Goal: Task Accomplishment & Management: Manage account settings

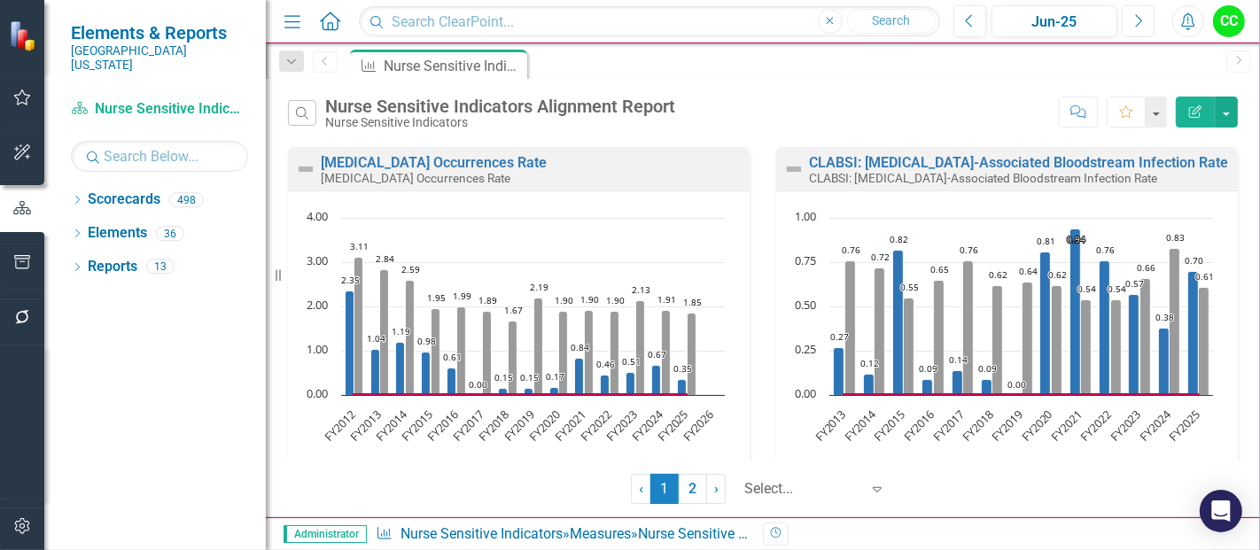
click at [1126, 27] on button "Next" at bounding box center [1138, 21] width 33 height 32
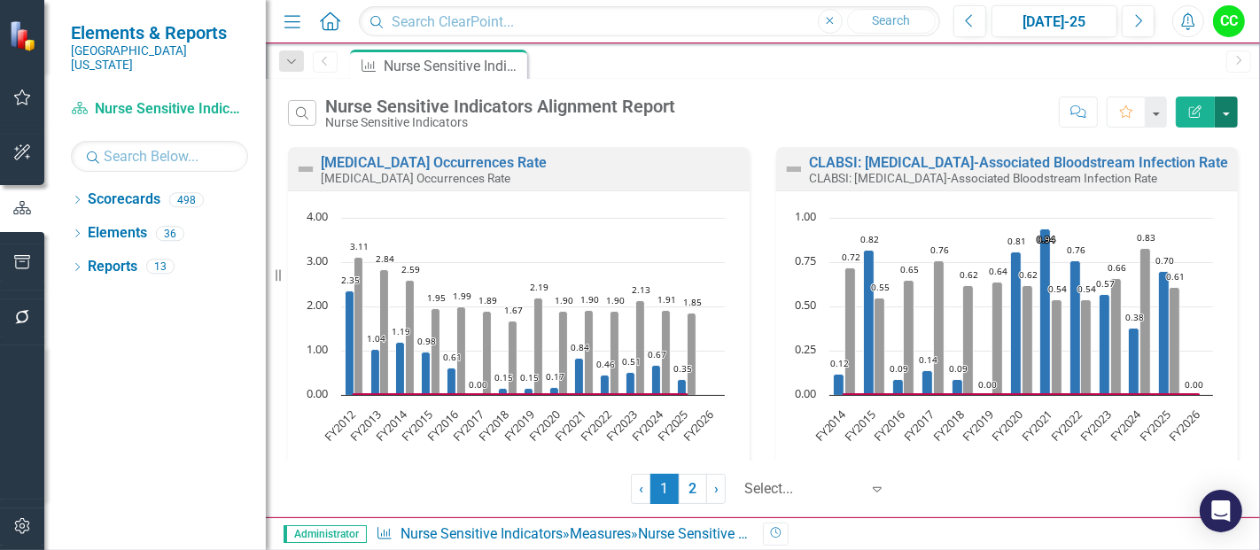
click at [1222, 103] on button "button" at bounding box center [1226, 112] width 23 height 31
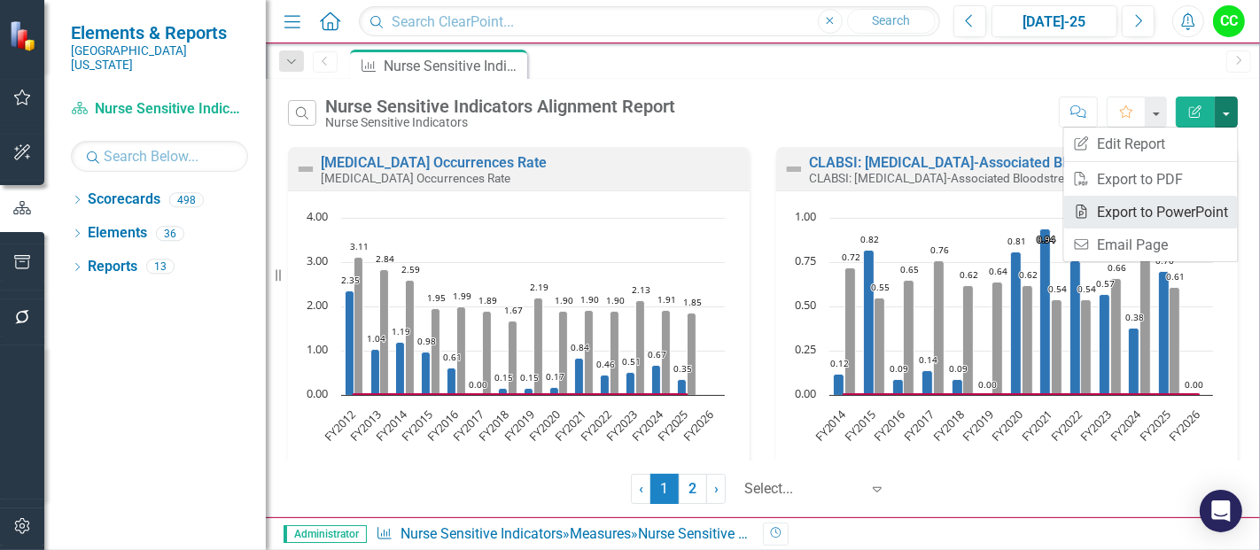
click at [1145, 207] on link "PowerPoint Export to PowerPoint" at bounding box center [1151, 212] width 174 height 33
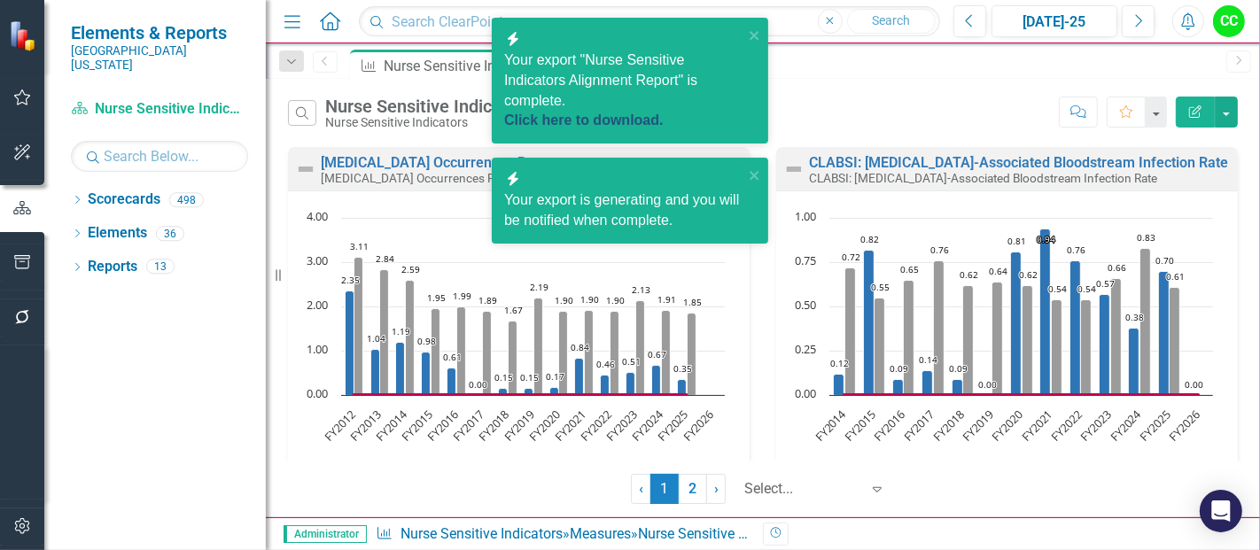
click at [661, 113] on link "Click here to download." at bounding box center [584, 120] width 160 height 15
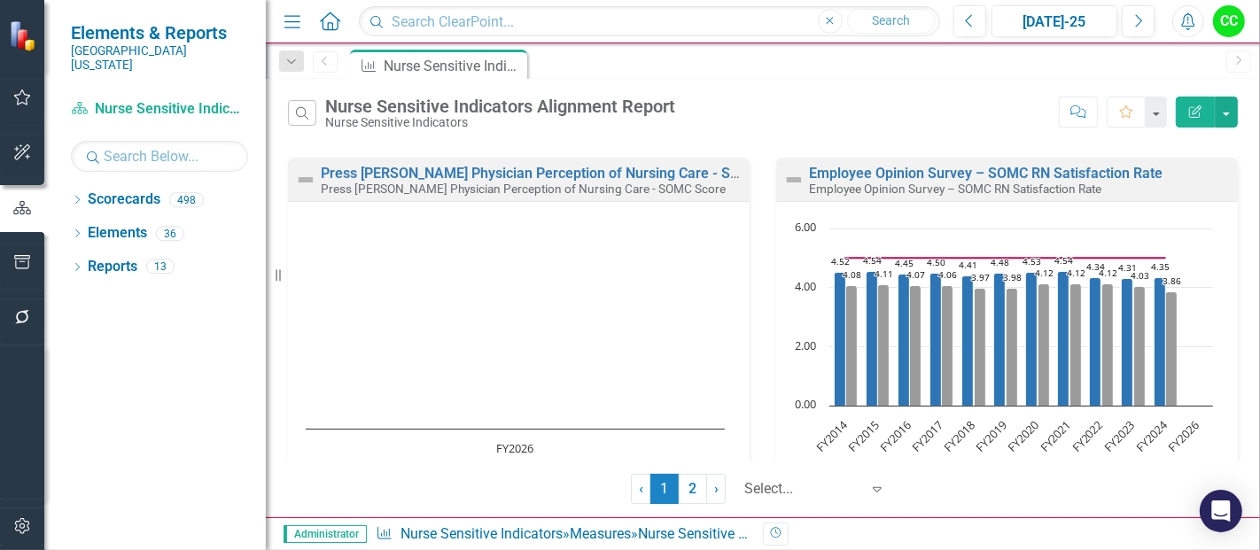
scroll to position [1117, 0]
click at [634, 178] on link "Press [PERSON_NAME] Physician Perception of Nursing Care - SOMC Score" at bounding box center [561, 174] width 481 height 17
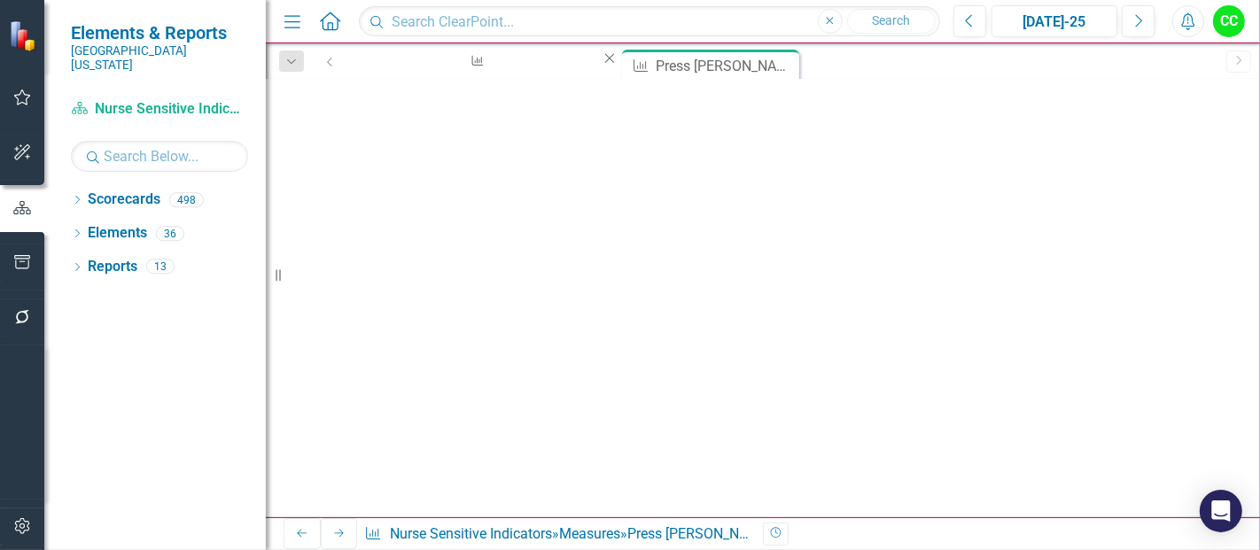
scroll to position [59, 0]
type textarea "0"
type textarea "99"
click at [881, 105] on icon "submit" at bounding box center [875, 108] width 11 height 7
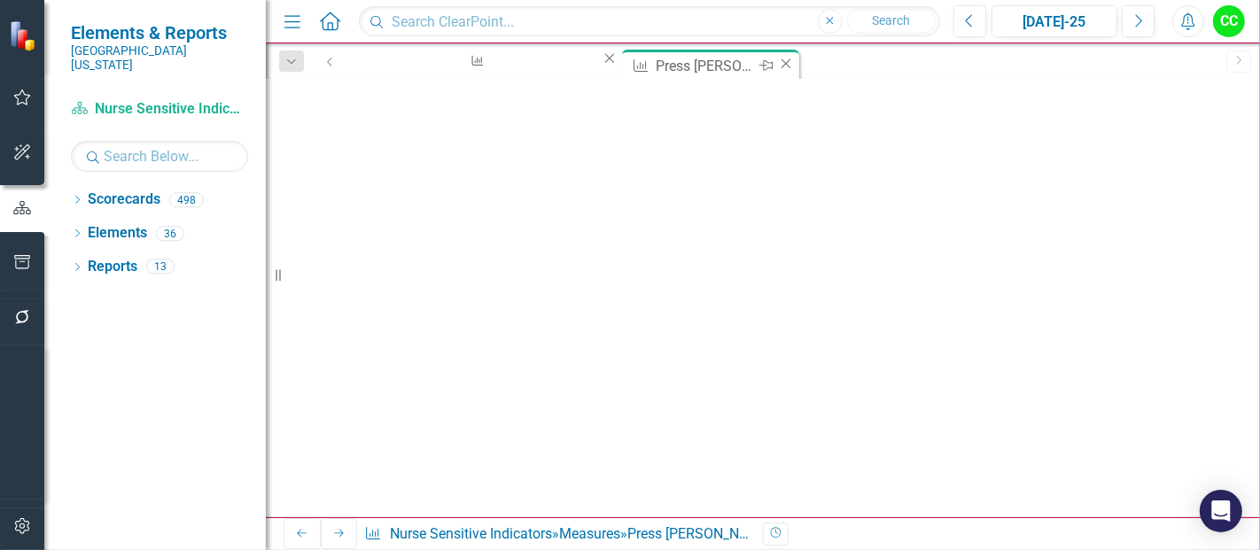
click at [777, 66] on icon "Close" at bounding box center [786, 64] width 18 height 14
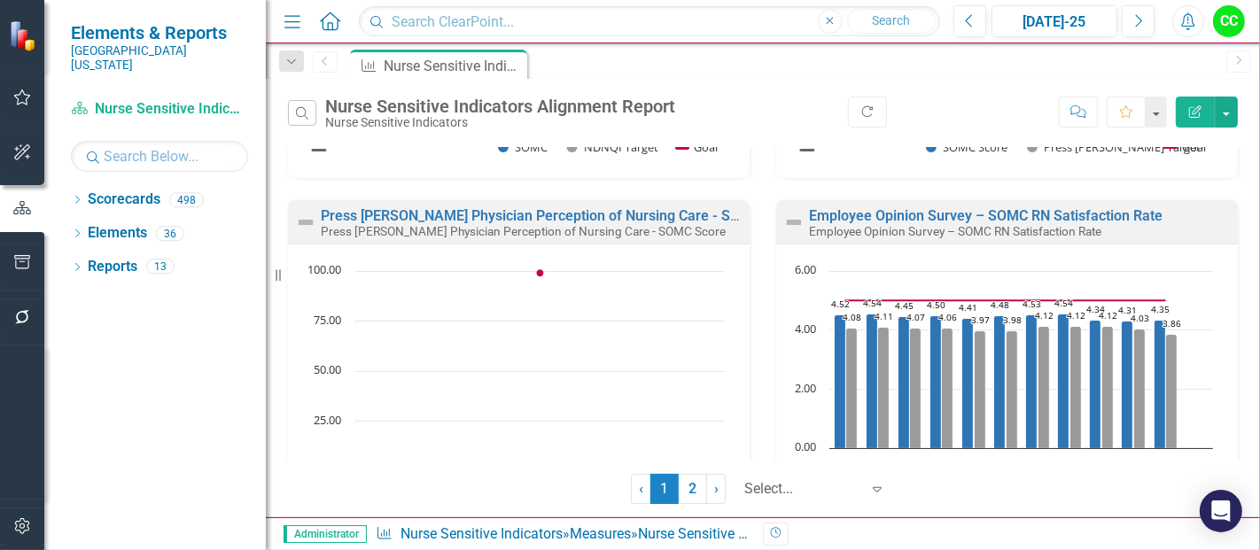
scroll to position [1467, 0]
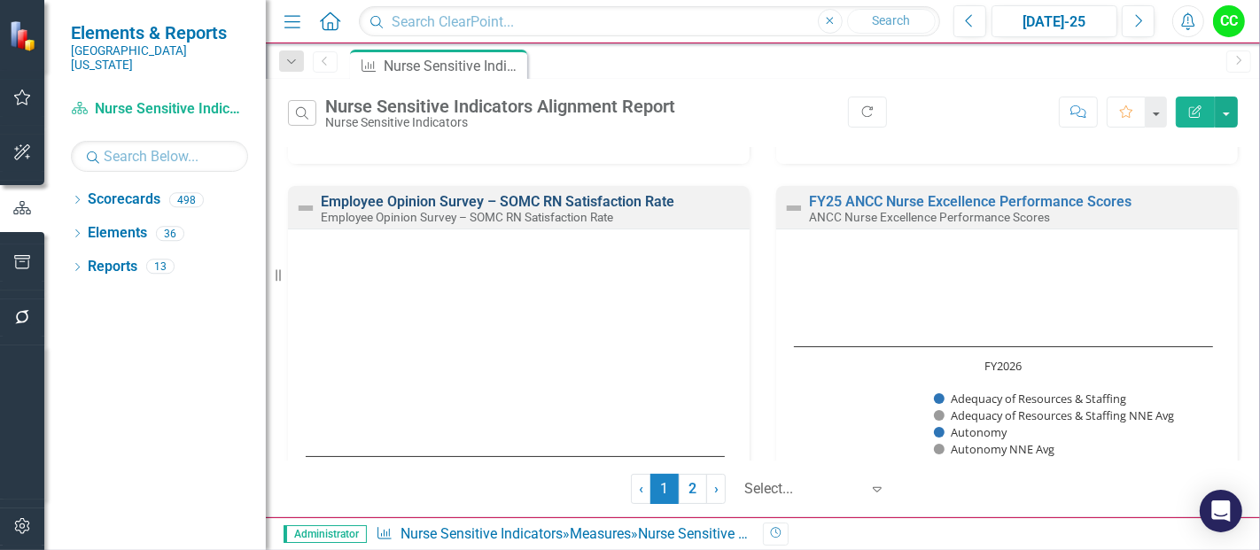
click at [605, 204] on link "Employee Opinion Survey – SOMC RN Satisfaction Rate" at bounding box center [498, 201] width 354 height 17
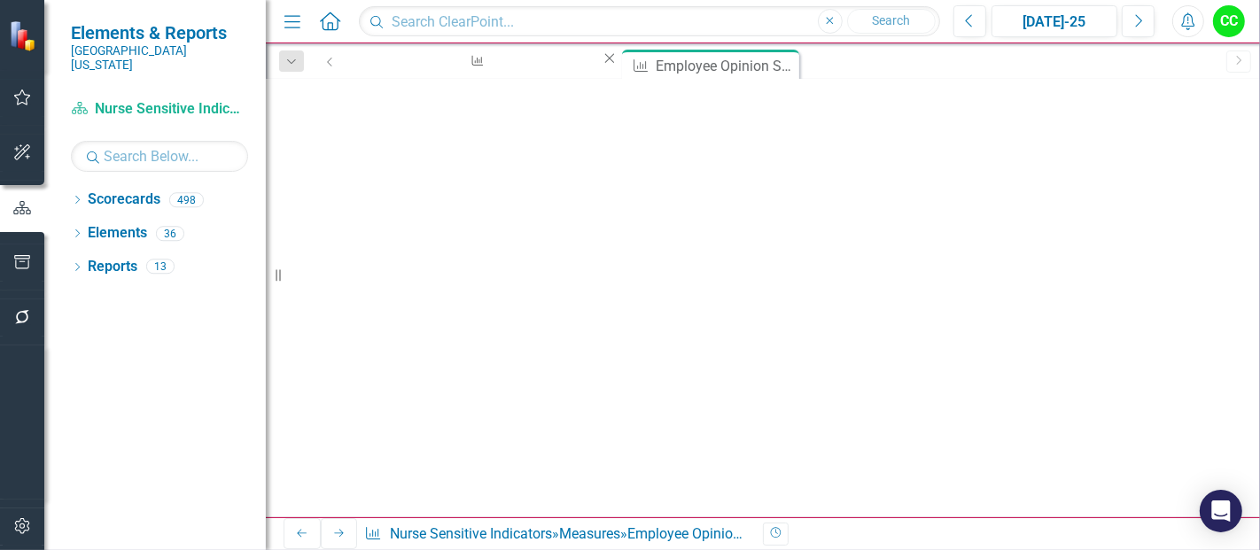
scroll to position [59, 0]
type textarea "99"
click at [883, 107] on icon "Save" at bounding box center [876, 109] width 16 height 12
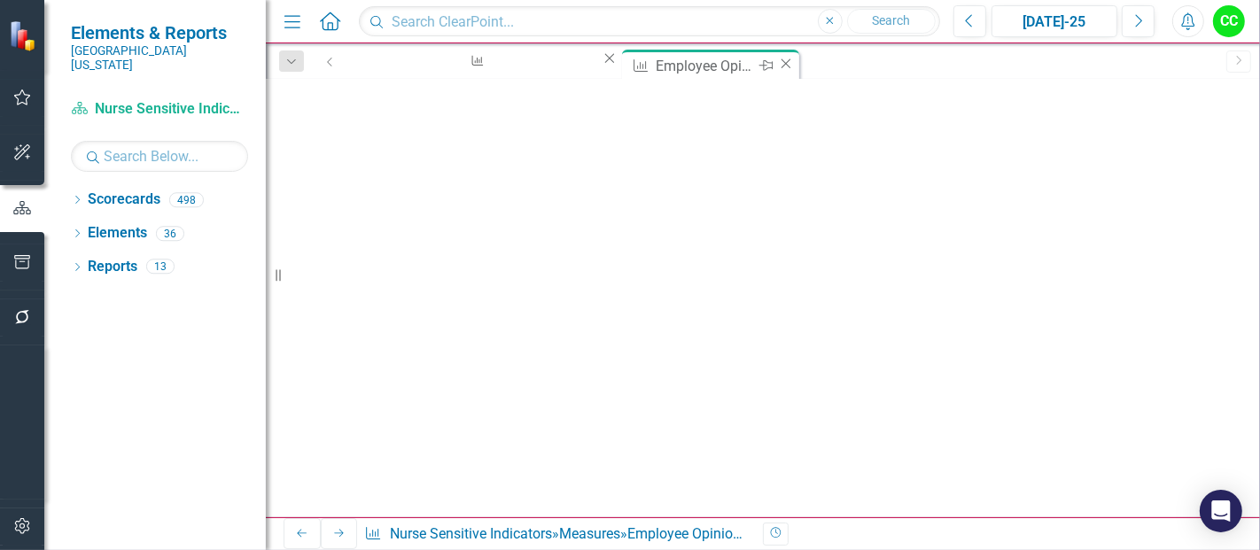
click at [782, 64] on icon at bounding box center [787, 63] width 10 height 10
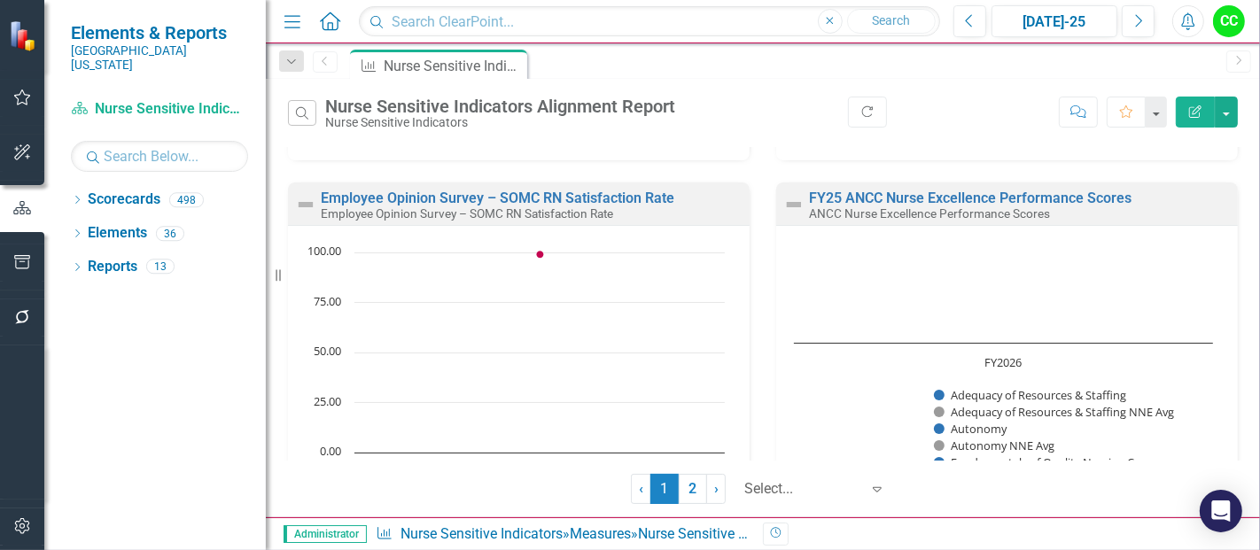
scroll to position [1471, 0]
click at [1068, 197] on link "FY25 ANCC Nurse Excellence Performance Scores" at bounding box center [970, 197] width 323 height 17
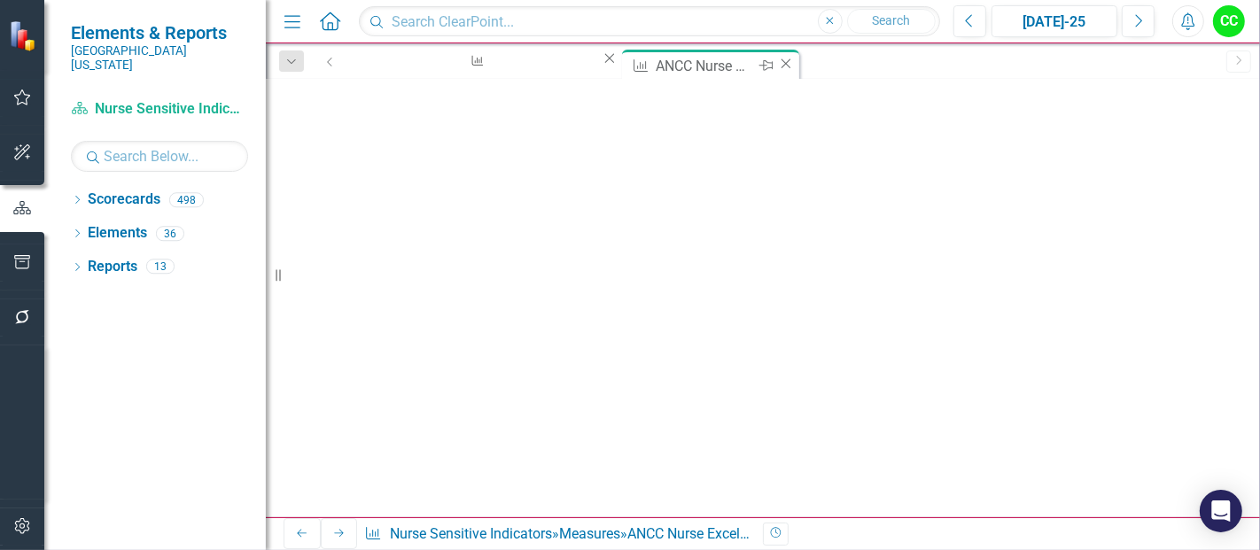
click at [777, 64] on icon "Close" at bounding box center [786, 64] width 18 height 14
click at [692, 64] on div "Measure Nurse Sensitive Indicators Alignment Report Close Measure ANCC Nurse Ex…" at bounding box center [782, 64] width 869 height 28
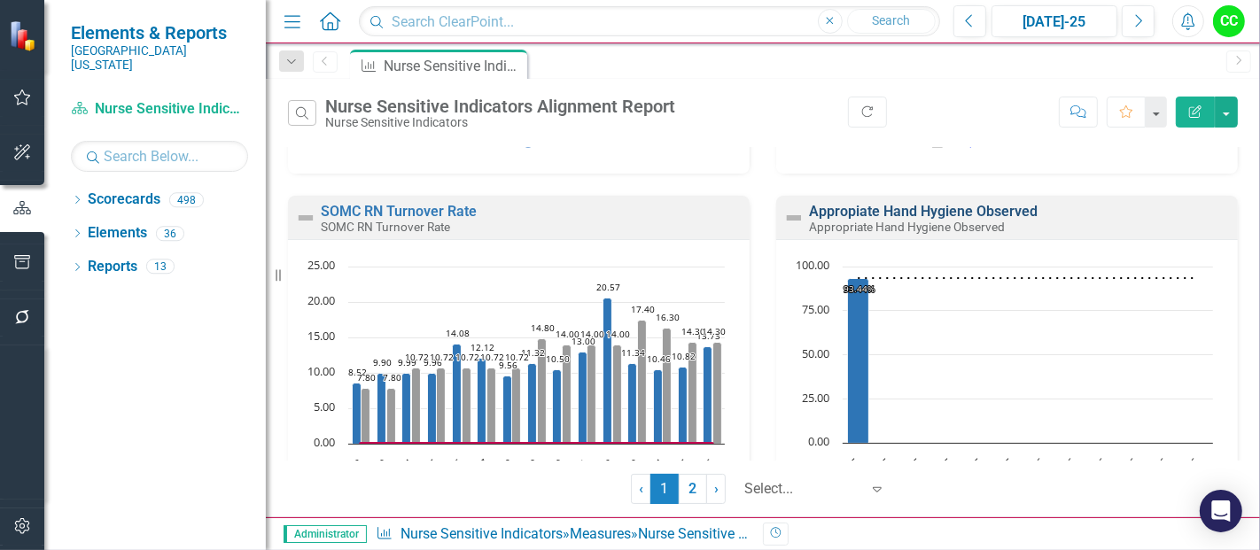
click at [941, 207] on link "Appropiate Hand Hygiene Observed" at bounding box center [923, 211] width 229 height 17
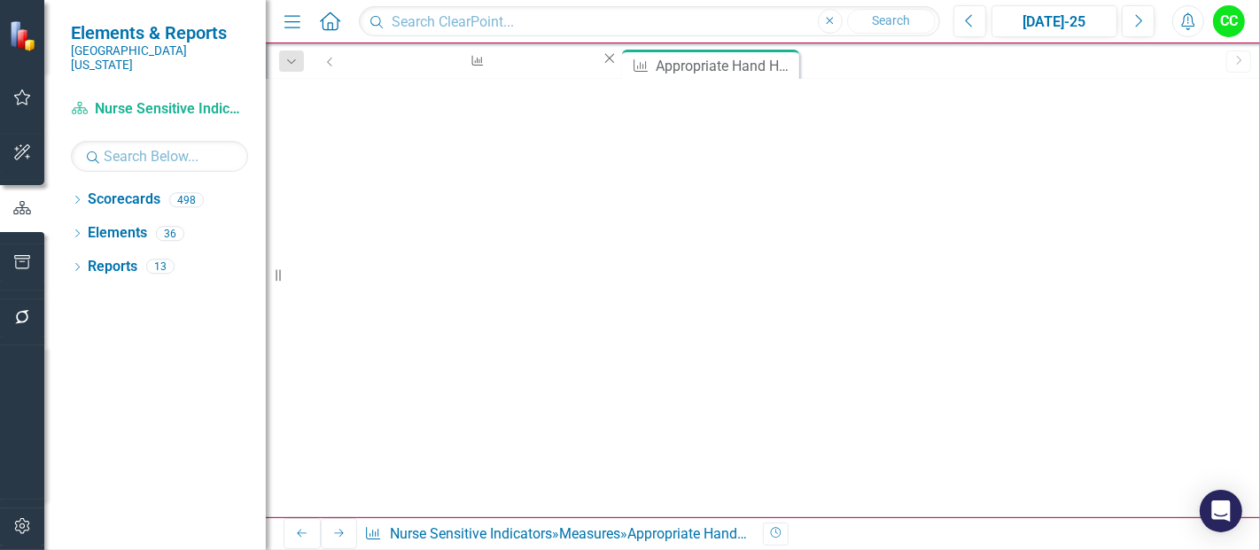
drag, startPoint x: 1037, startPoint y: 242, endPoint x: 1022, endPoint y: 314, distance: 73.3
click at [895, 104] on button "Save" at bounding box center [875, 109] width 39 height 31
click at [782, 64] on icon at bounding box center [787, 63] width 10 height 10
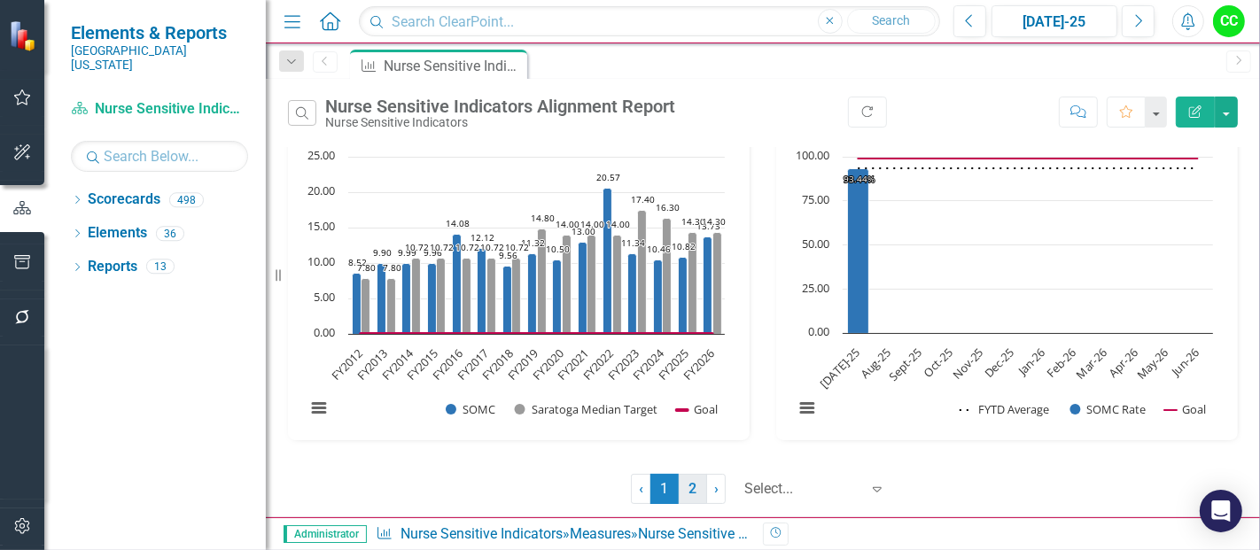
click at [689, 486] on link "2" at bounding box center [693, 489] width 28 height 30
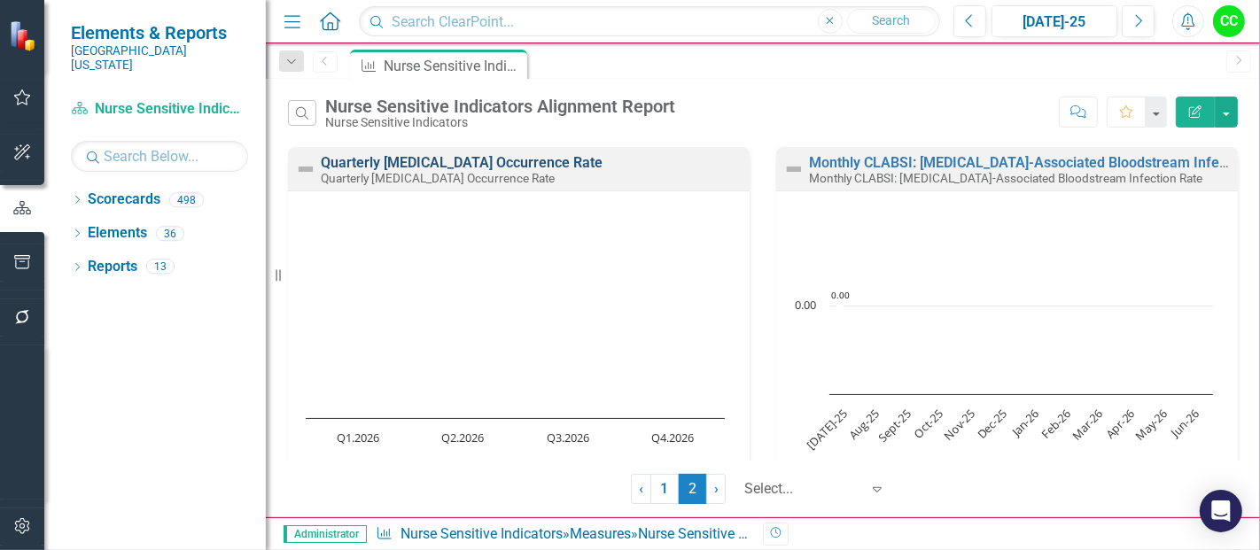
click at [494, 164] on link "Quarterly [MEDICAL_DATA] Occurrence Rate" at bounding box center [462, 162] width 282 height 17
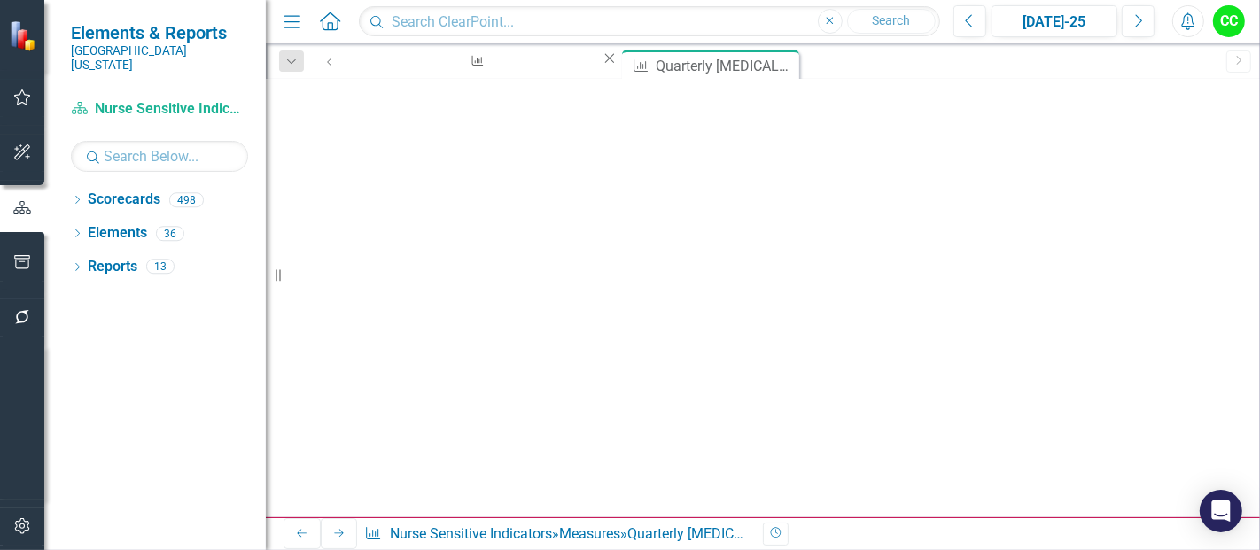
type textarea "0"
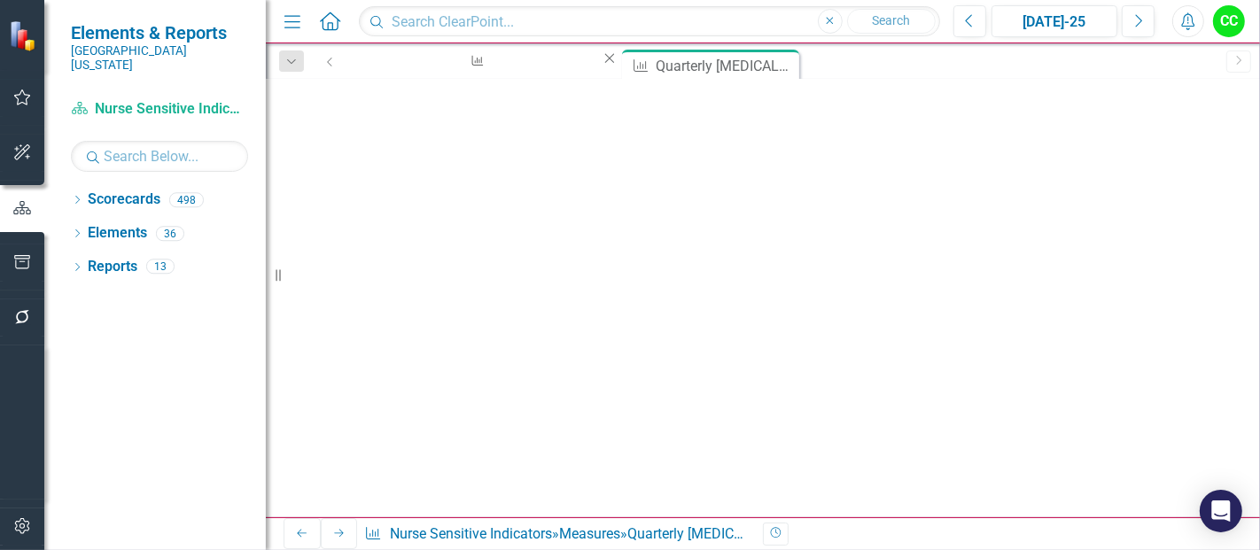
click at [895, 94] on button "Save" at bounding box center [875, 109] width 39 height 31
click at [777, 64] on icon "Close" at bounding box center [786, 64] width 18 height 14
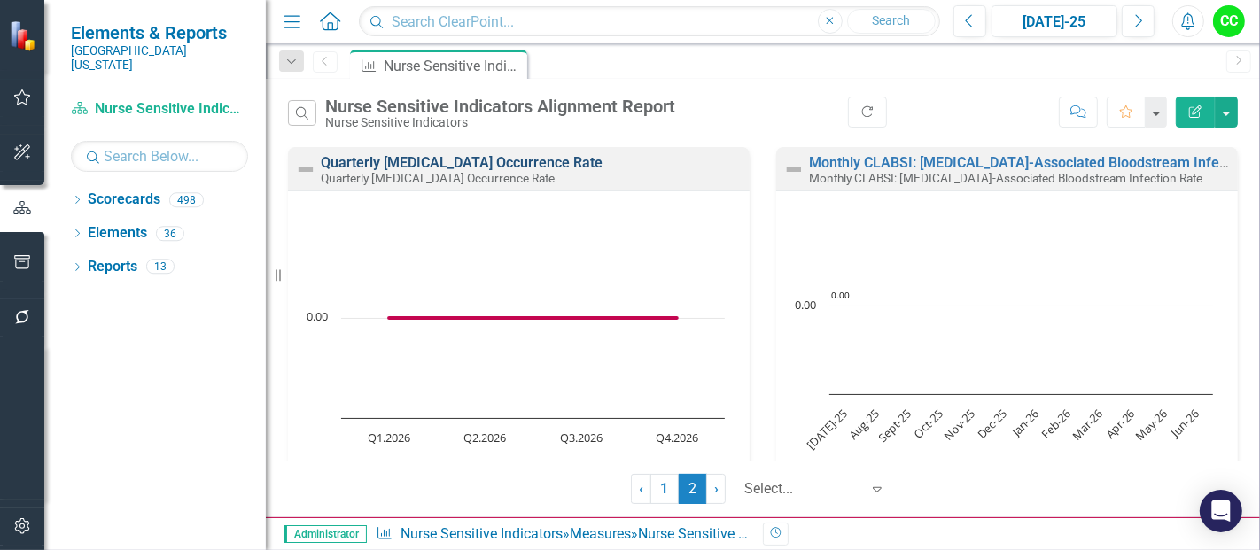
click at [545, 162] on link "Quarterly [MEDICAL_DATA] Occurrence Rate" at bounding box center [462, 162] width 282 height 17
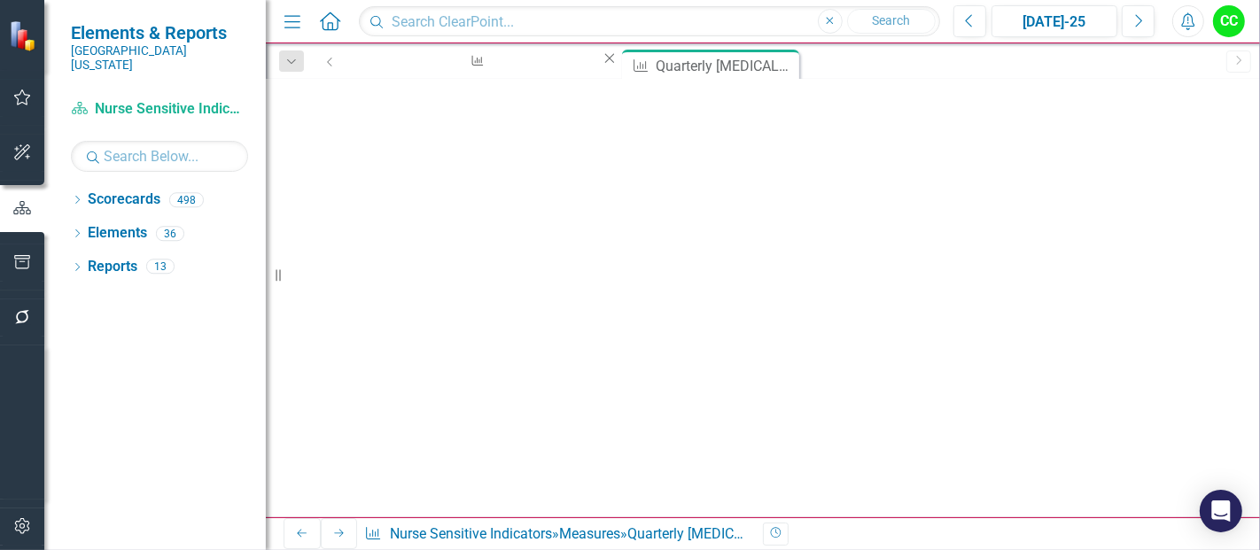
scroll to position [155, 0]
click at [689, 391] on h3 "Quarterly [MEDICAL_DATA] Occurrence Rate" at bounding box center [548, 399] width 282 height 16
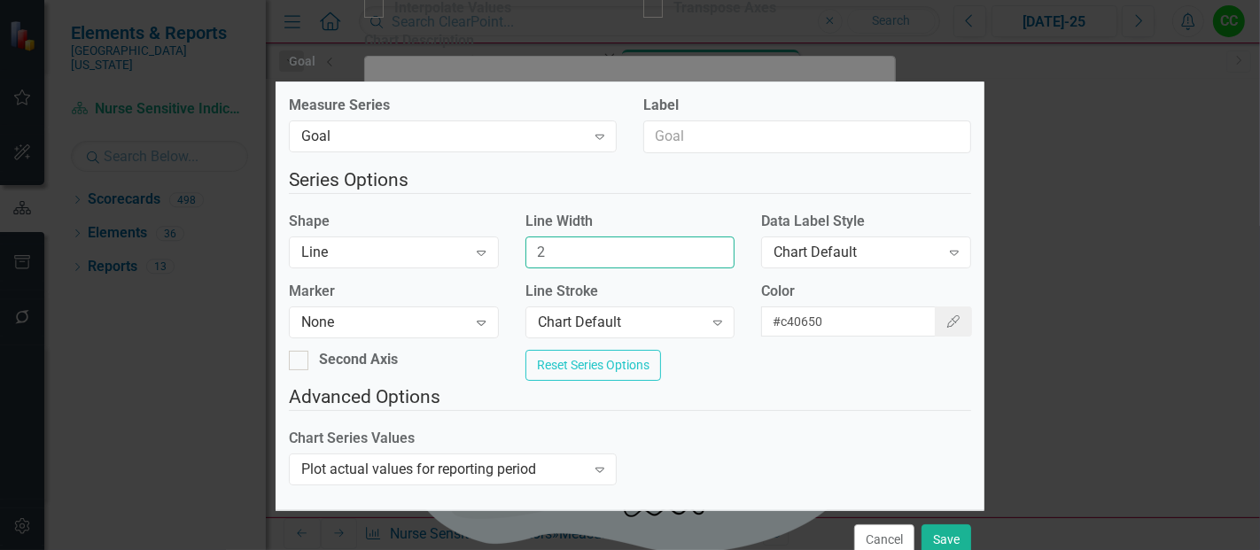
click at [607, 257] on input "2" at bounding box center [630, 253] width 210 height 33
type input "1"
click at [935, 510] on div "Cancel Save" at bounding box center [630, 539] width 709 height 58
click at [943, 525] on button "Save" at bounding box center [947, 540] width 50 height 31
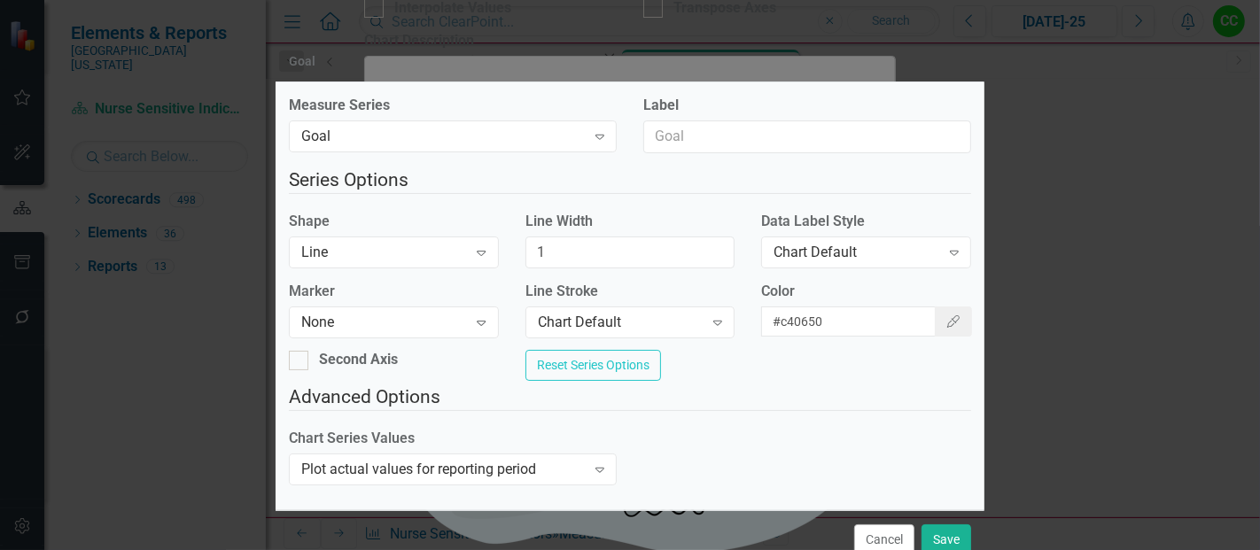
click at [1191, 74] on div "Goal Measure Series Goal Expand Label Series Options Shape Line Expand Line Wid…" at bounding box center [630, 275] width 1260 height 550
click at [888, 525] on button "Cancel" at bounding box center [884, 540] width 60 height 31
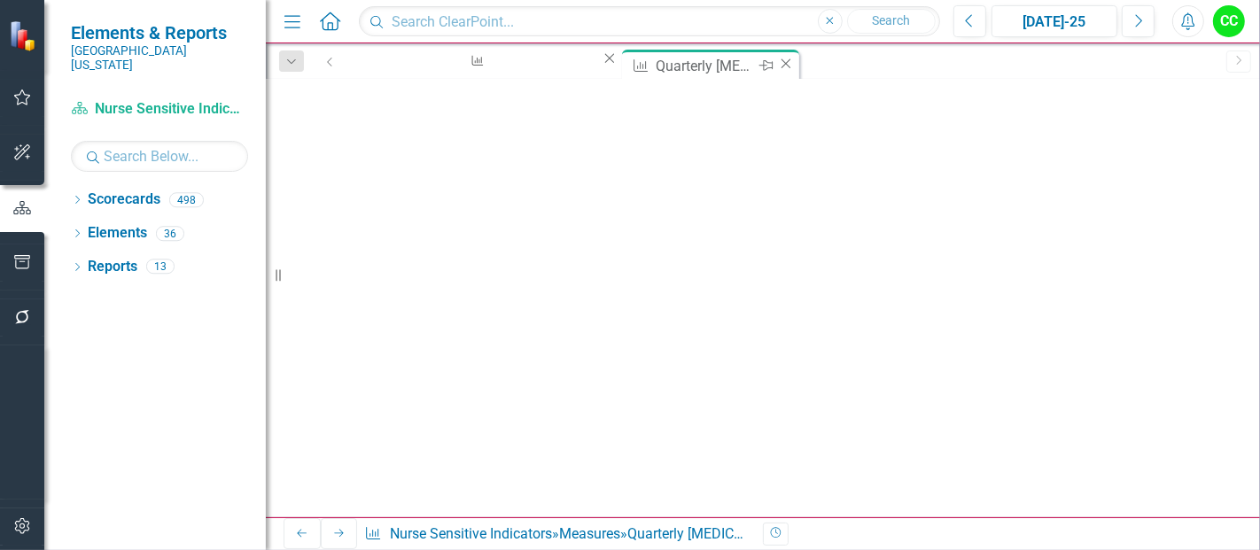
click at [777, 66] on icon "Close" at bounding box center [786, 64] width 18 height 14
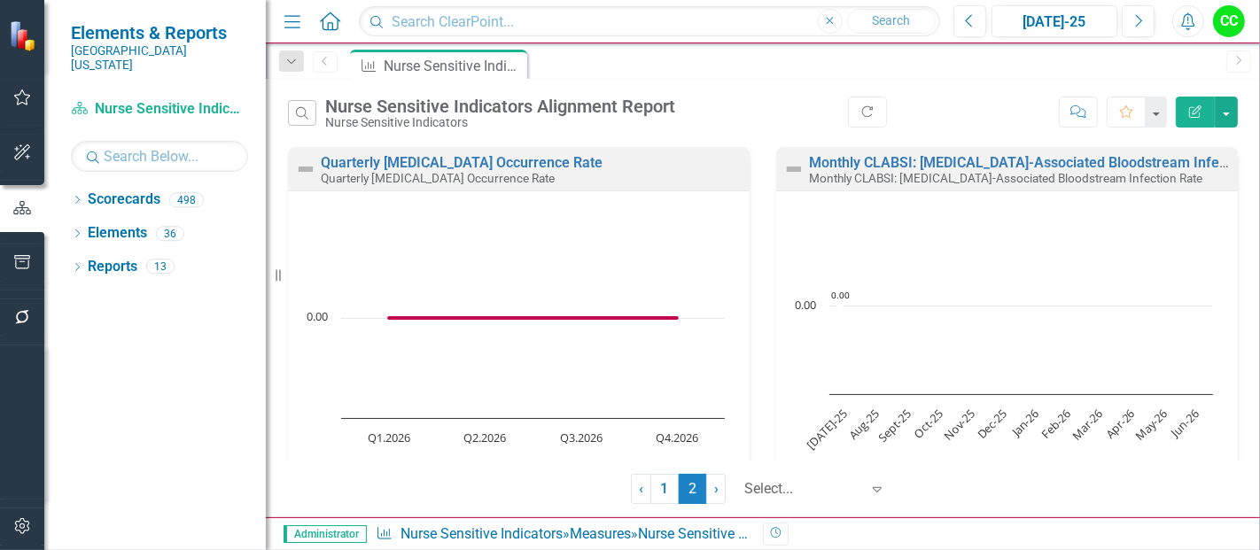
click at [936, 171] on div "Monthly CLABSI: [MEDICAL_DATA]-Associated Bloodstream Infection Rate" at bounding box center [1021, 178] width 424 height 15
click at [941, 166] on link "Monthly CLABSI: [MEDICAL_DATA]-Associated Bloodstream Infection Rate" at bounding box center [1046, 162] width 474 height 17
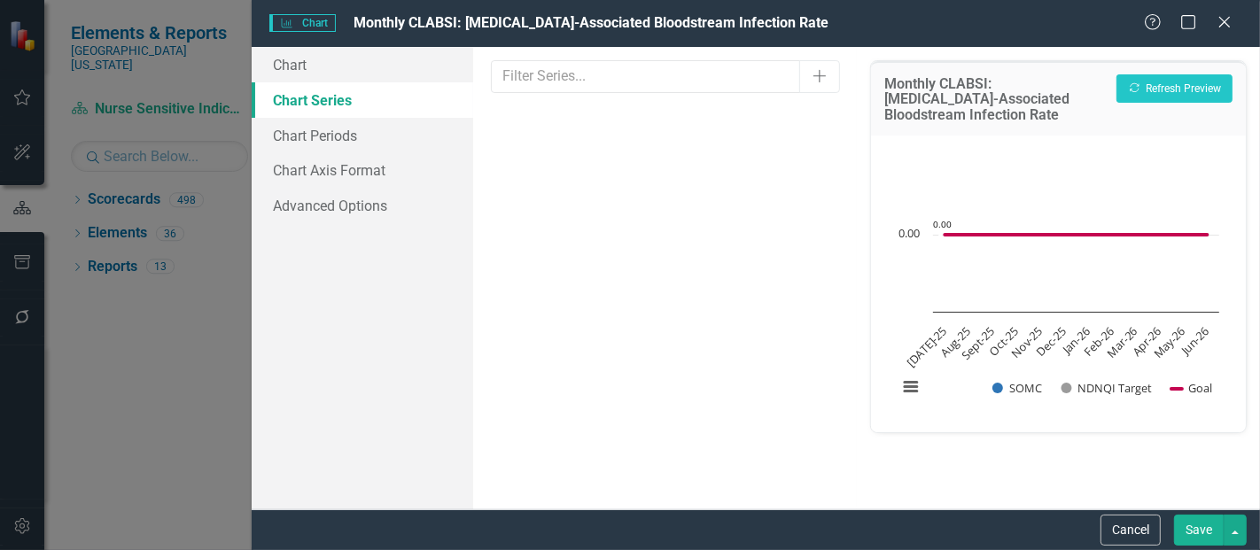
scroll to position [197, 0]
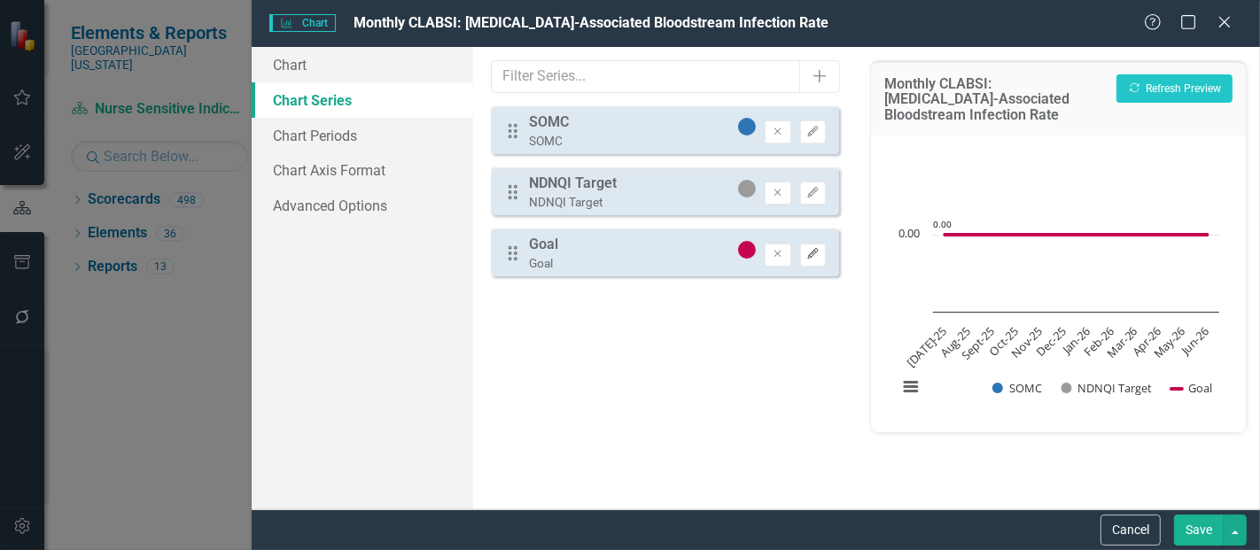
click at [808, 256] on icon "button" at bounding box center [812, 253] width 11 height 11
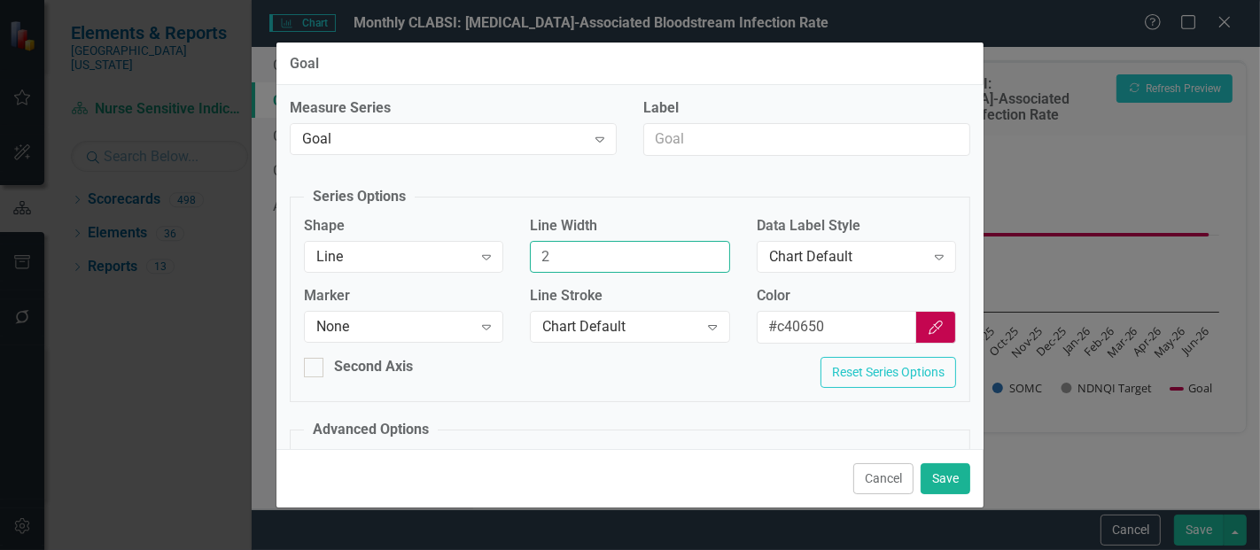
click at [570, 249] on input "2" at bounding box center [629, 257] width 199 height 33
type input "1"
click at [939, 486] on button "Save" at bounding box center [946, 478] width 50 height 31
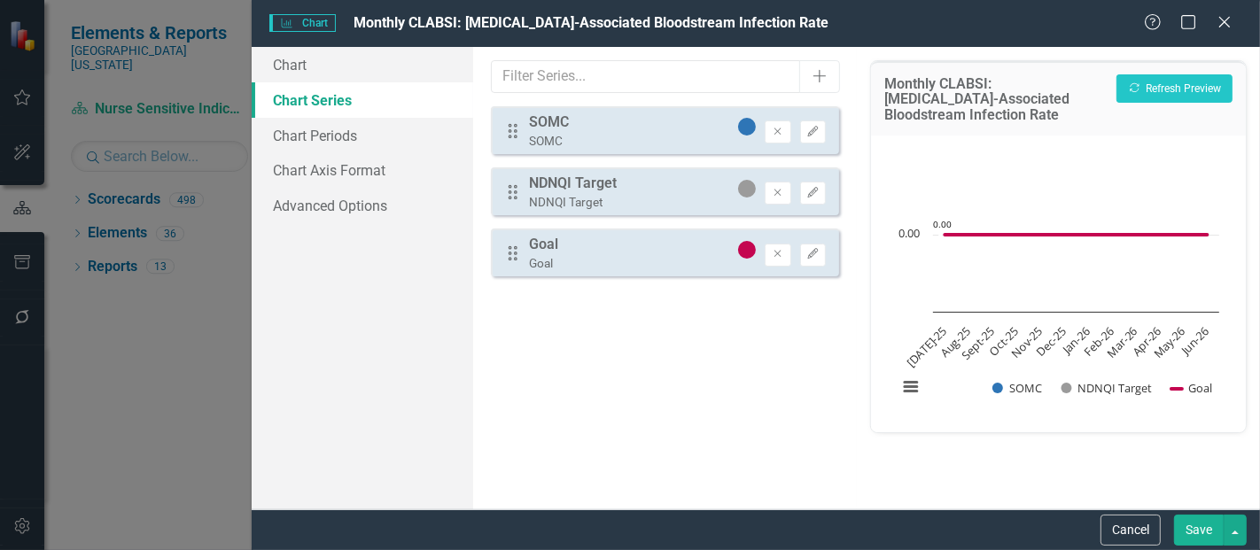
click at [1206, 532] on button "Save" at bounding box center [1199, 530] width 50 height 31
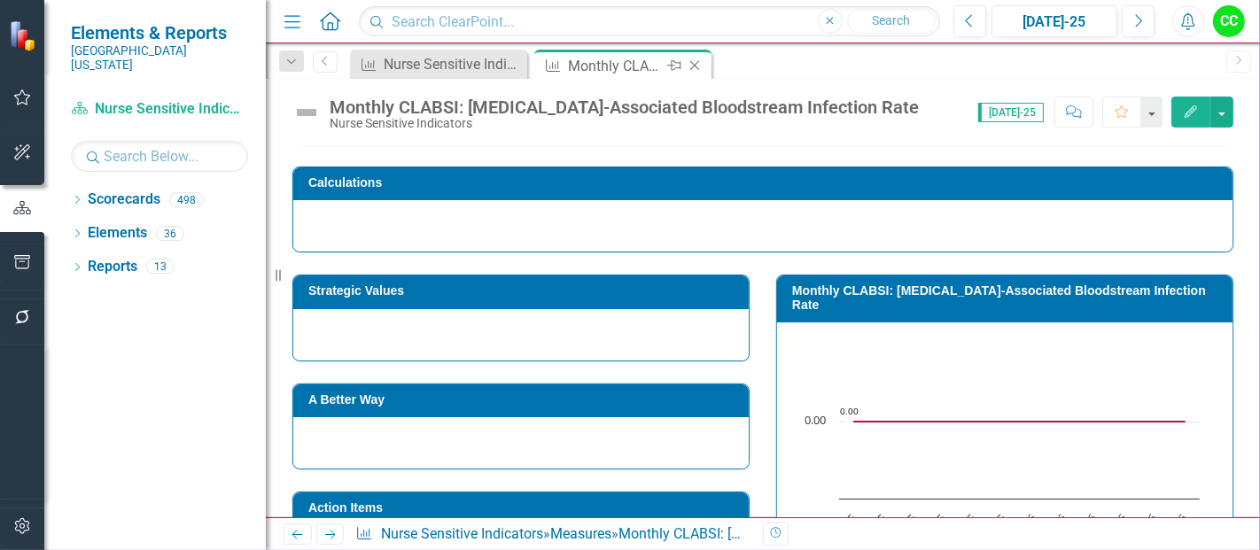
click at [689, 62] on icon "Close" at bounding box center [695, 65] width 18 height 14
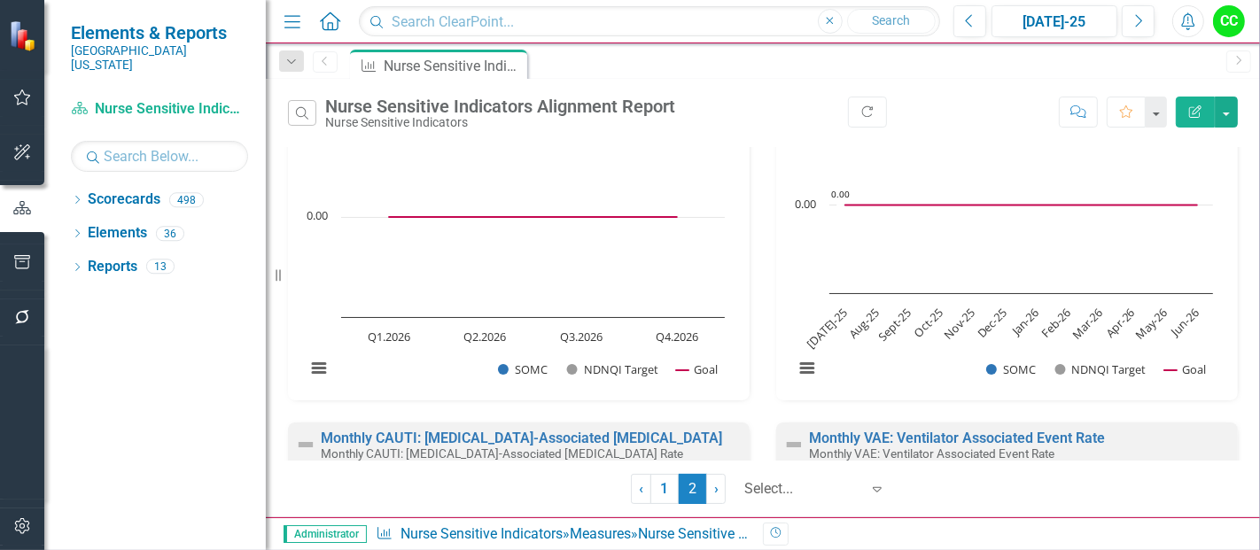
scroll to position [265, 0]
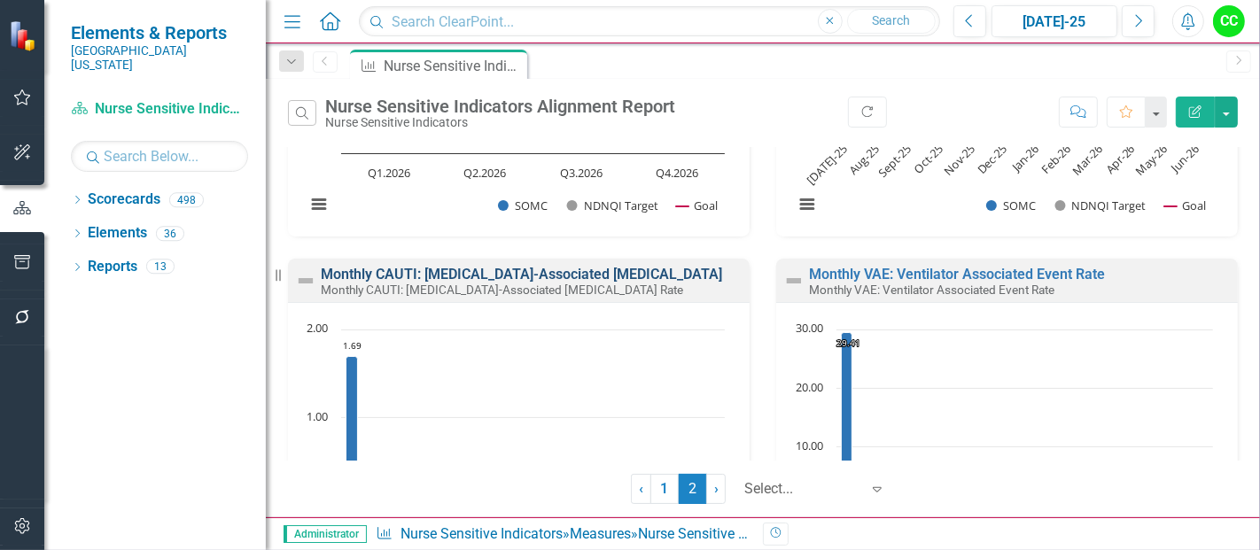
click at [569, 279] on link "Monthly CAUTI: [MEDICAL_DATA]-Associated [MEDICAL_DATA]" at bounding box center [521, 274] width 401 height 17
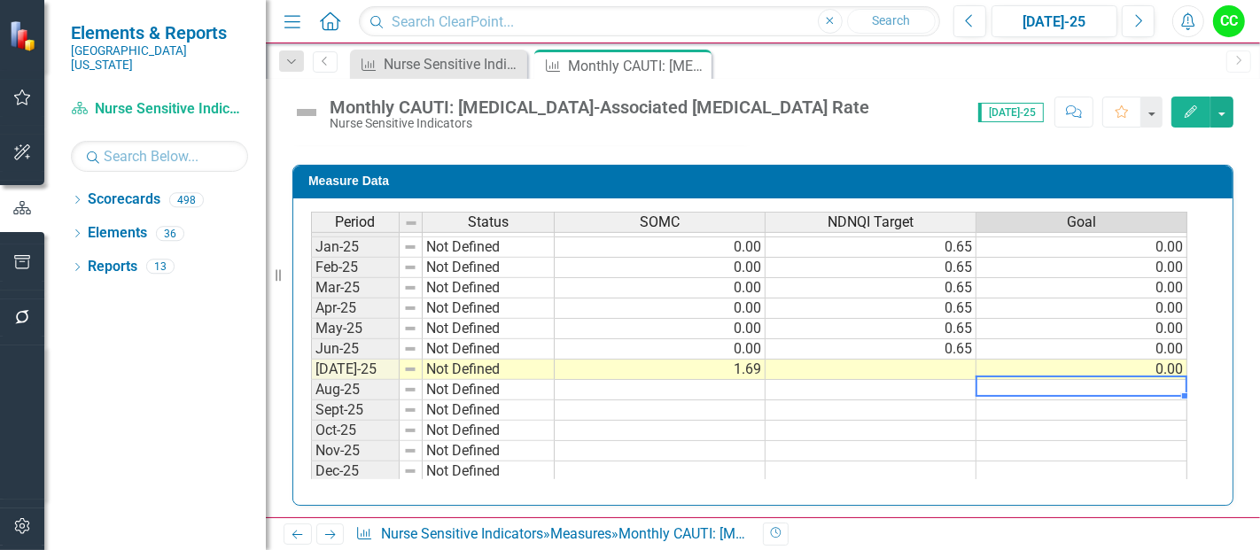
click at [1101, 388] on tbody "Jan-24 Not Defined Feb-24 Not Defined Mar-24 Not Defined Apr-24 Not Defined May…" at bounding box center [749, 298] width 876 height 612
type textarea "0"
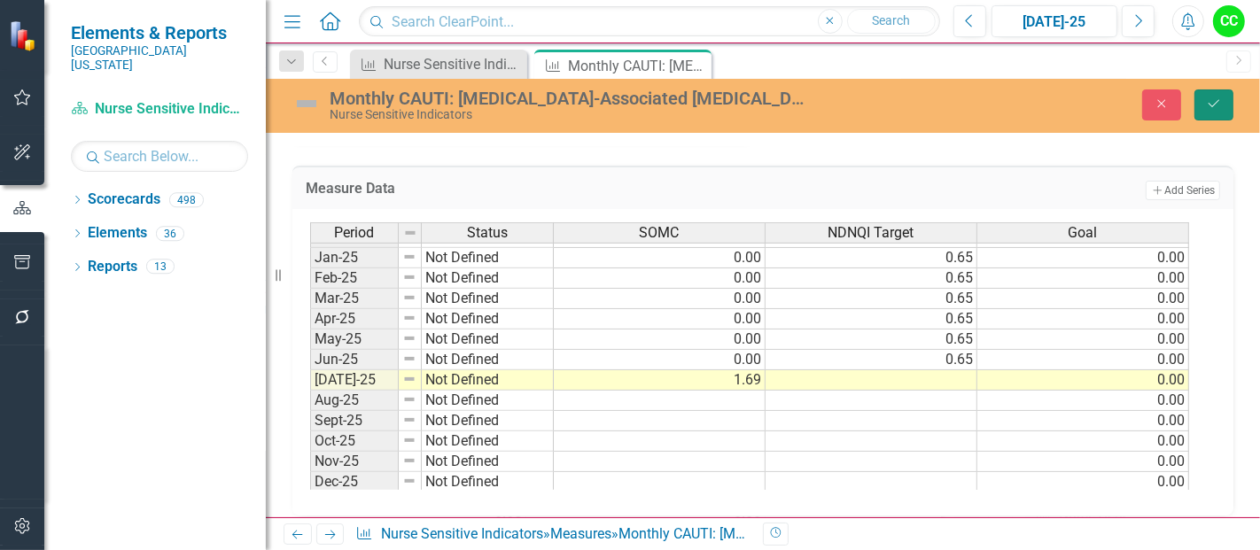
click at [1220, 102] on icon "Save" at bounding box center [1214, 103] width 16 height 12
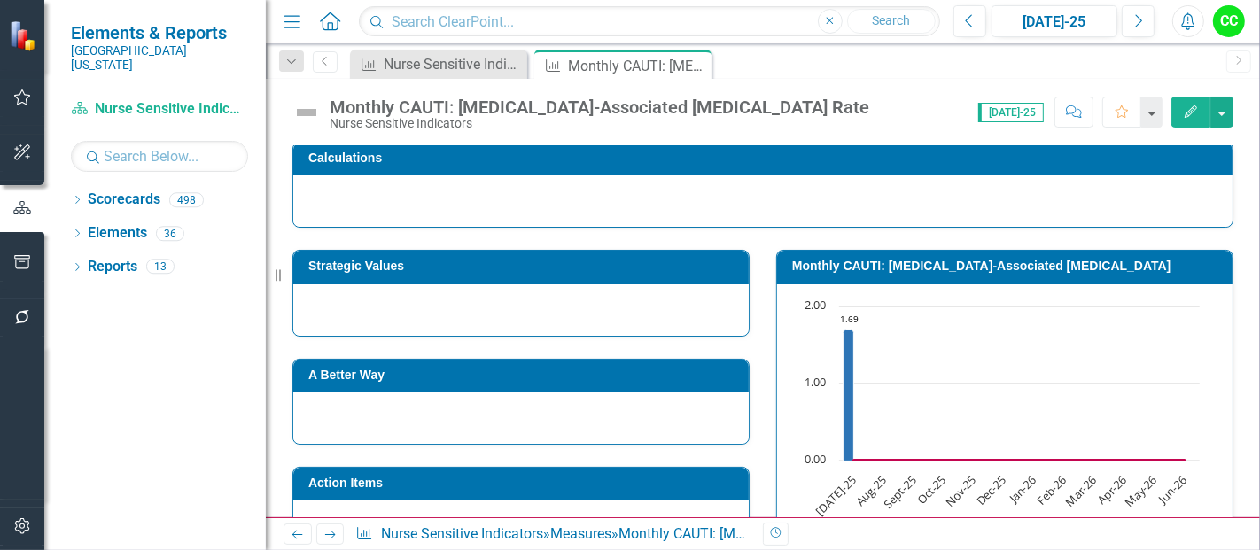
scroll to position [224, 0]
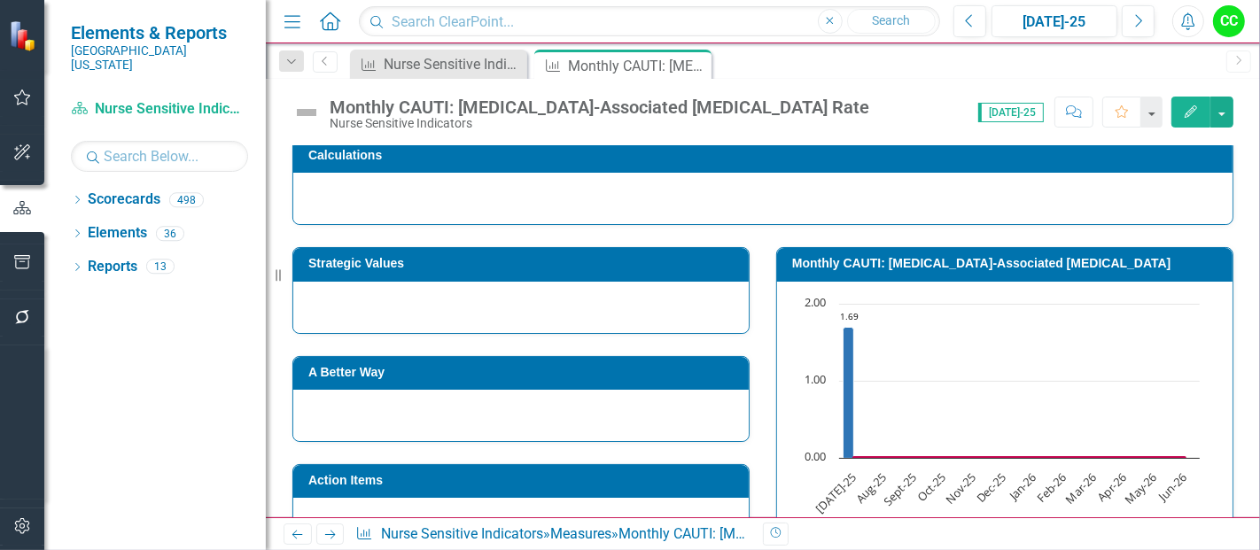
click at [1043, 263] on h3 "Monthly CAUTI: [MEDICAL_DATA]-Associated [MEDICAL_DATA]" at bounding box center [1008, 263] width 432 height 13
click at [698, 59] on icon "Close" at bounding box center [695, 65] width 18 height 14
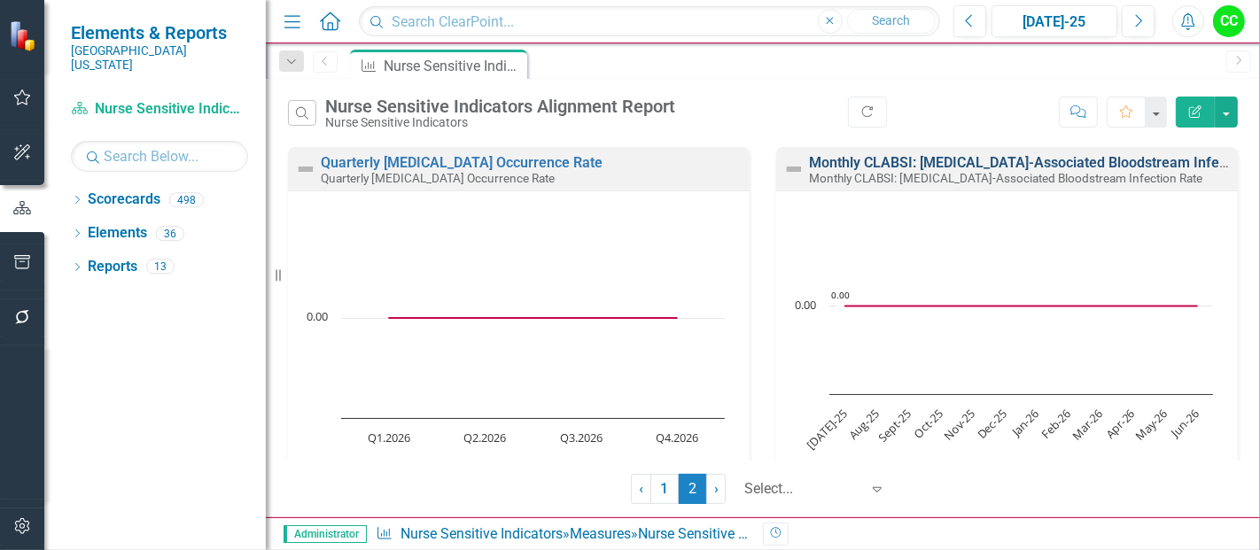
click at [956, 160] on link "Monthly CLABSI: [MEDICAL_DATA]-Associated Bloodstream Infection Rate" at bounding box center [1046, 162] width 474 height 17
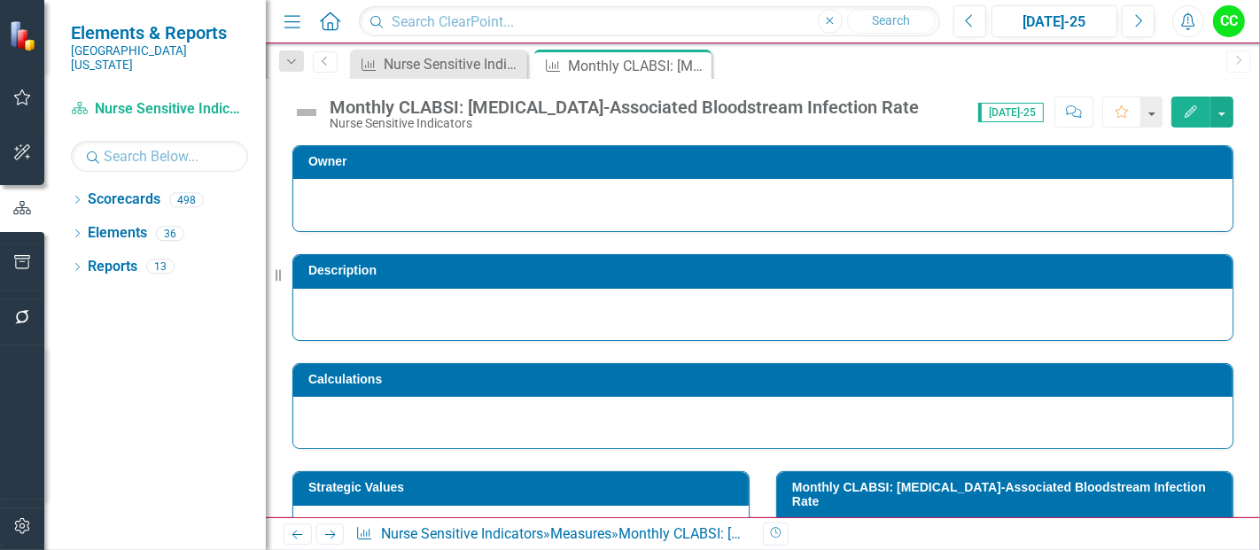
scroll to position [152, 0]
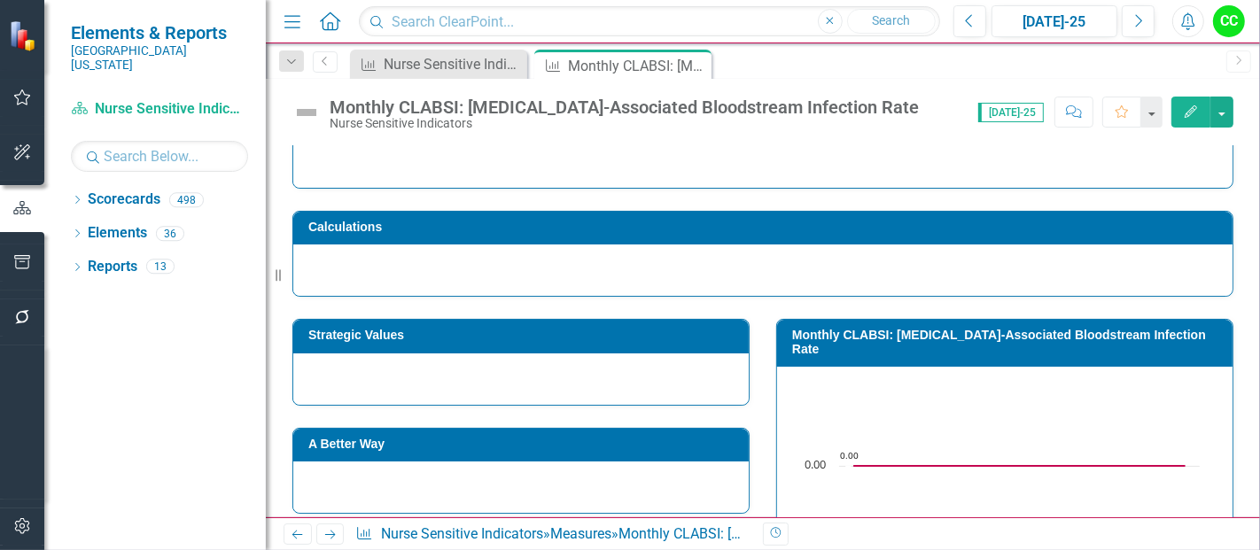
click at [961, 330] on h3 "Monthly CLABSI: [MEDICAL_DATA]-Associated Bloodstream Infection Rate" at bounding box center [1008, 342] width 432 height 27
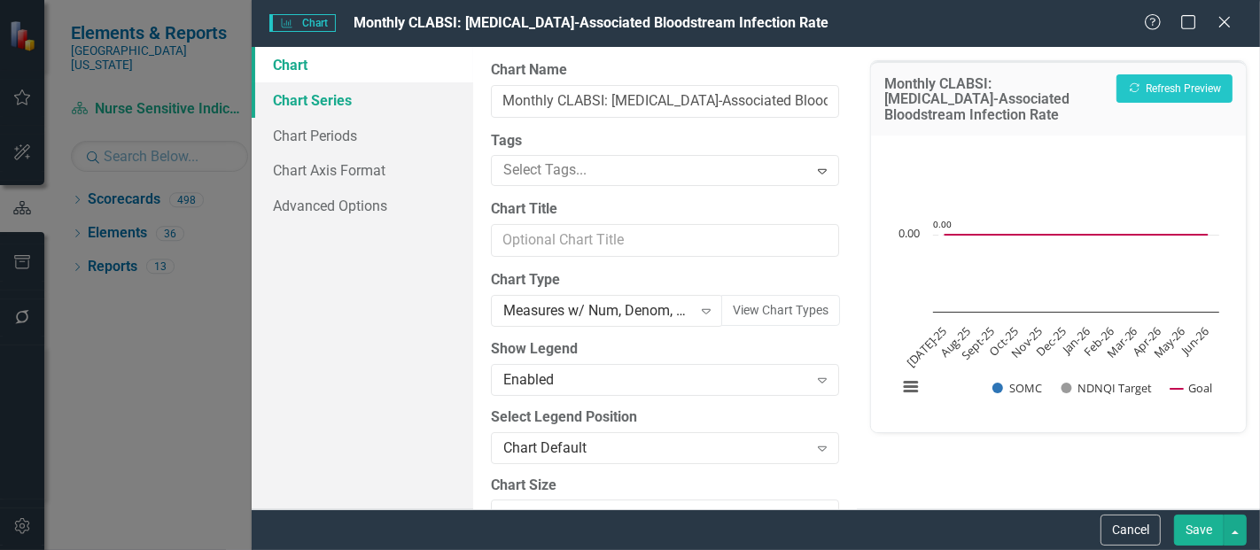
click at [350, 102] on link "Chart Series" at bounding box center [363, 99] width 222 height 35
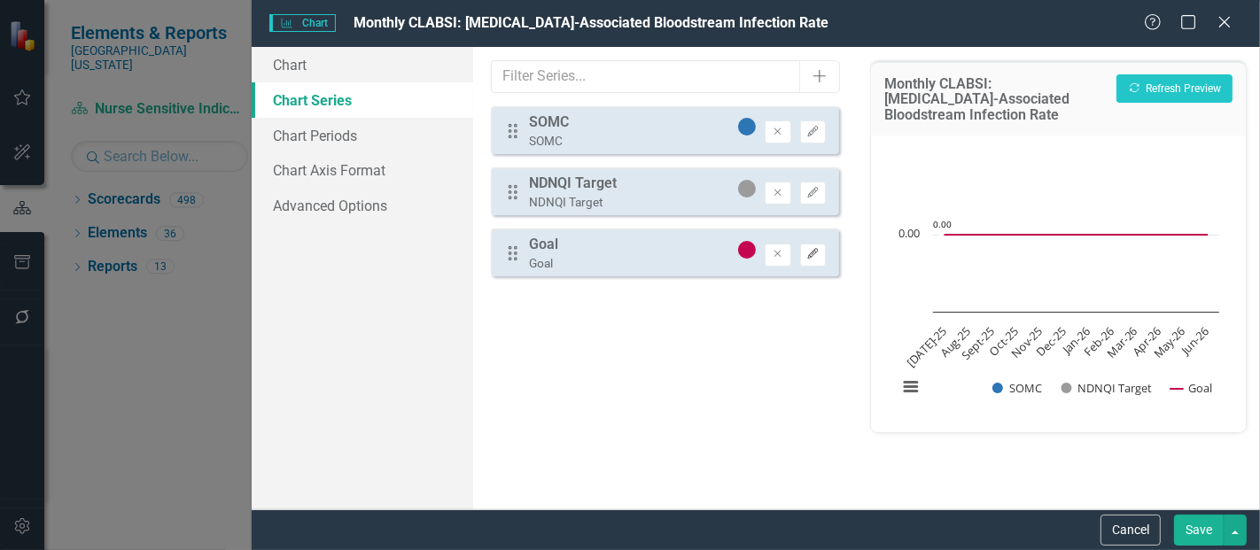
click at [822, 252] on button "Edit" at bounding box center [813, 255] width 26 height 23
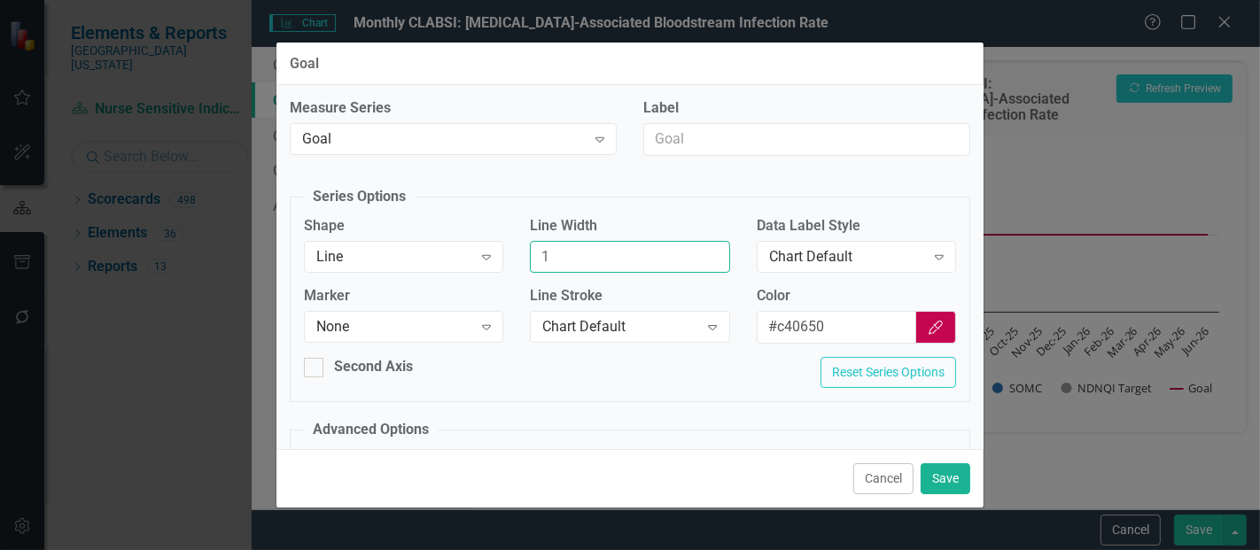
click at [658, 242] on input "1" at bounding box center [629, 257] width 199 height 33
type input "2"
click at [946, 480] on button "Save" at bounding box center [946, 478] width 50 height 31
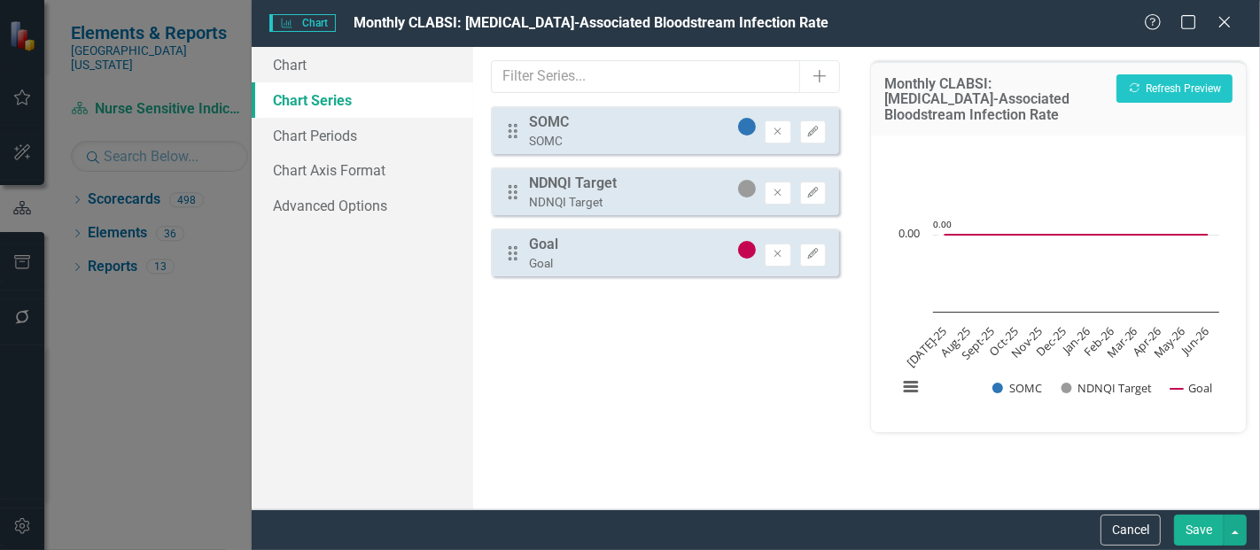
click at [1215, 532] on button "Save" at bounding box center [1199, 530] width 50 height 31
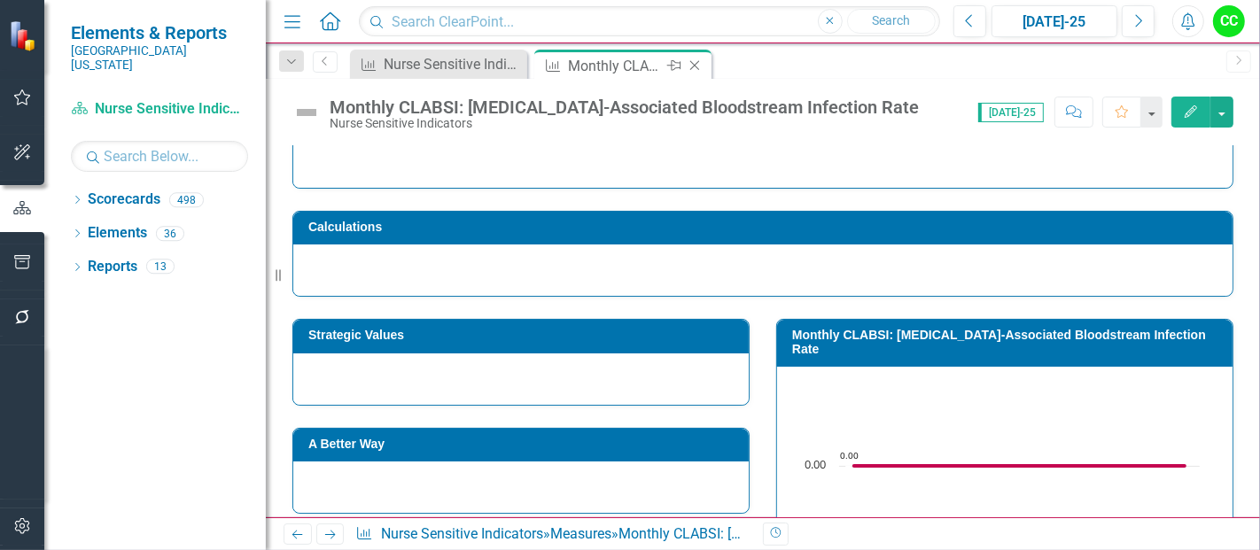
click at [698, 69] on icon at bounding box center [695, 66] width 10 height 10
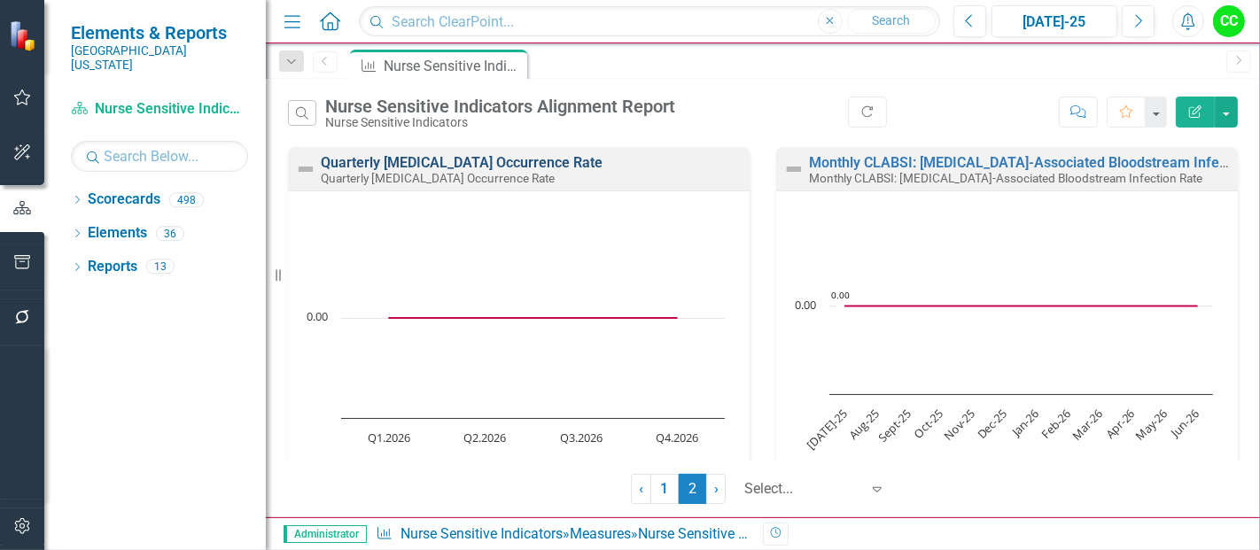
click at [480, 158] on link "Quarterly [MEDICAL_DATA] Occurrence Rate" at bounding box center [462, 162] width 282 height 17
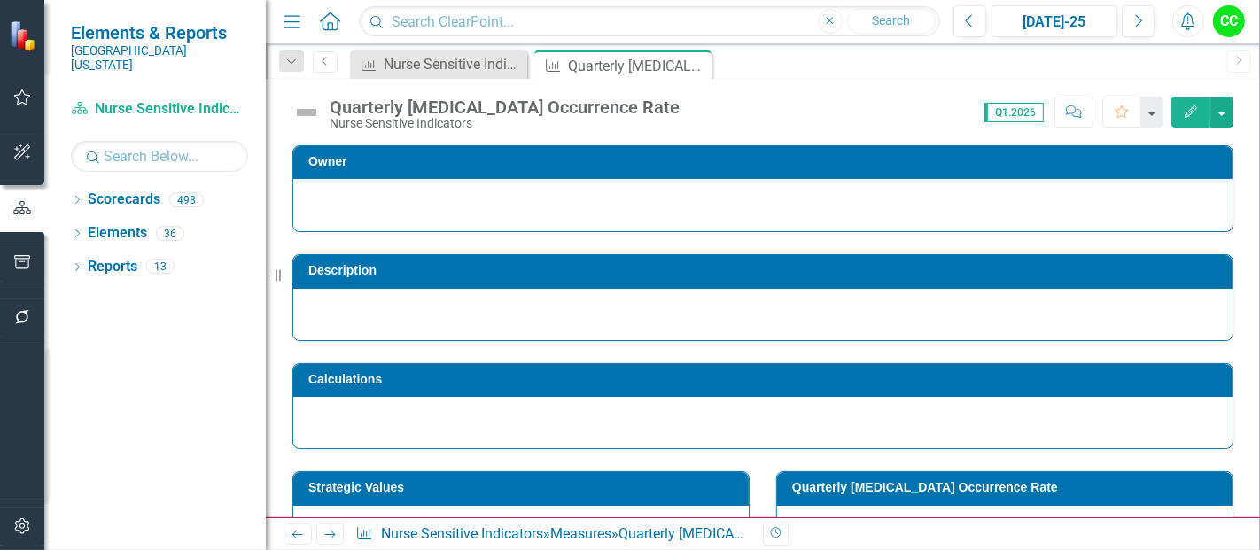
scroll to position [208, 0]
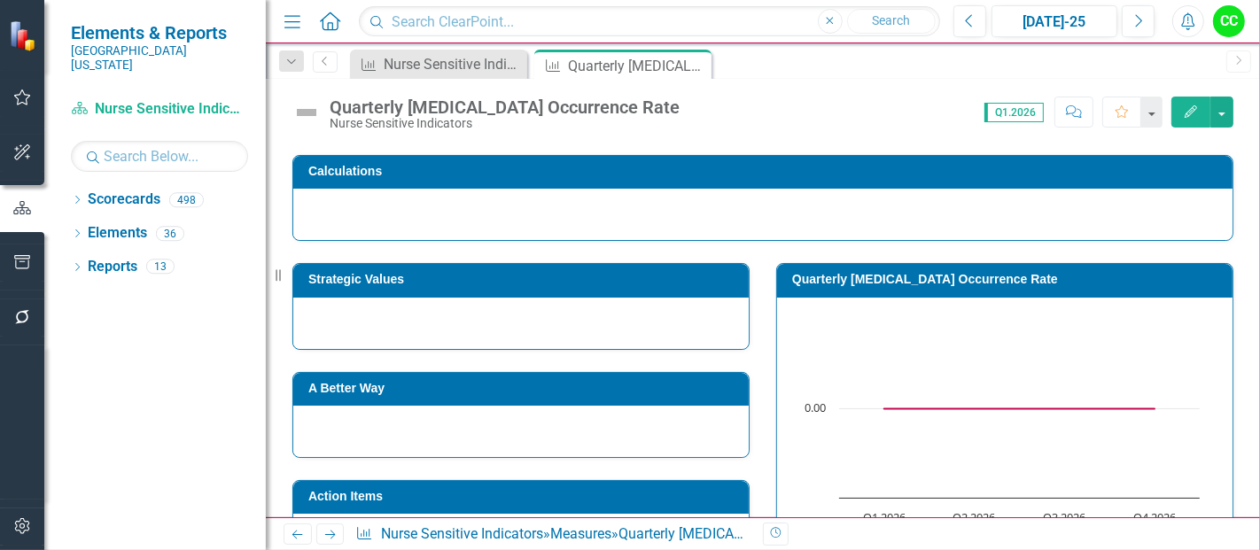
click at [992, 287] on td "Quarterly [MEDICAL_DATA] Occurrence Rate" at bounding box center [1008, 281] width 432 height 27
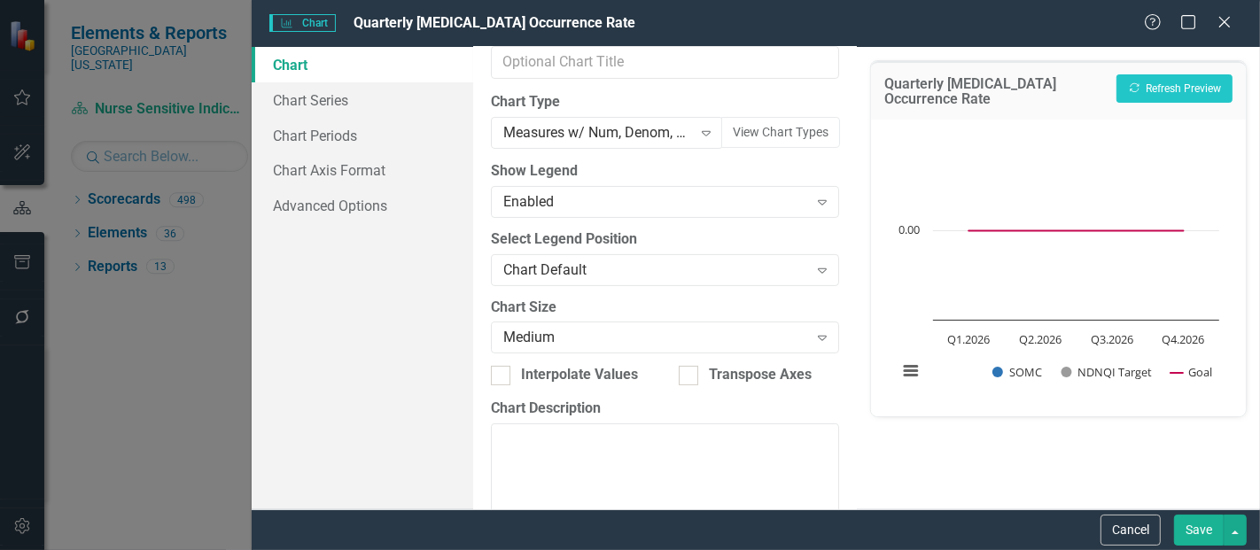
scroll to position [190, 0]
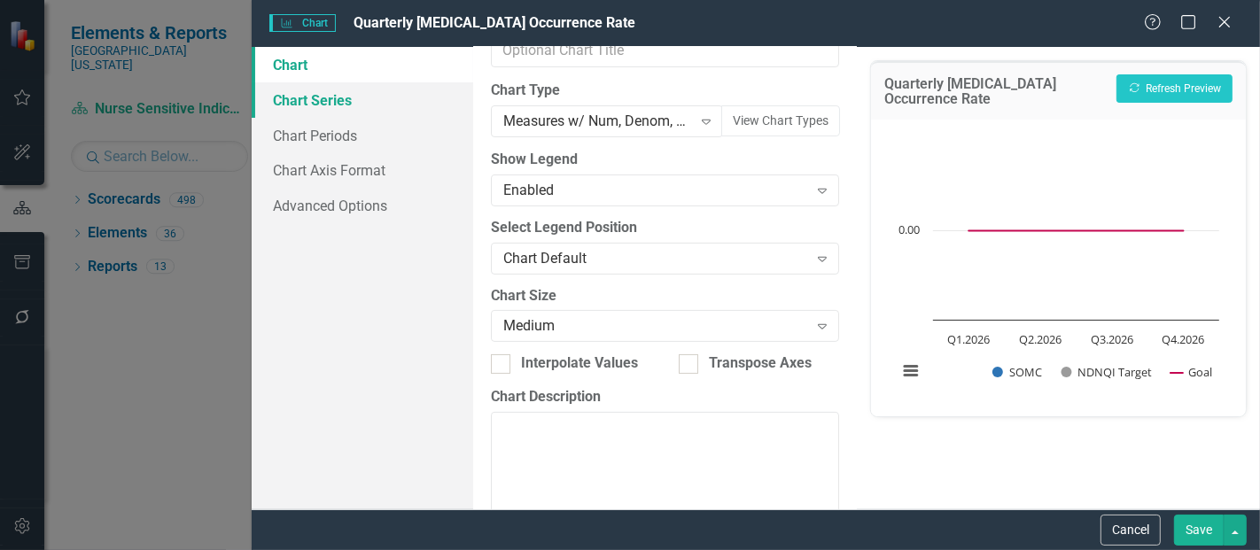
click at [349, 95] on link "Chart Series" at bounding box center [363, 99] width 222 height 35
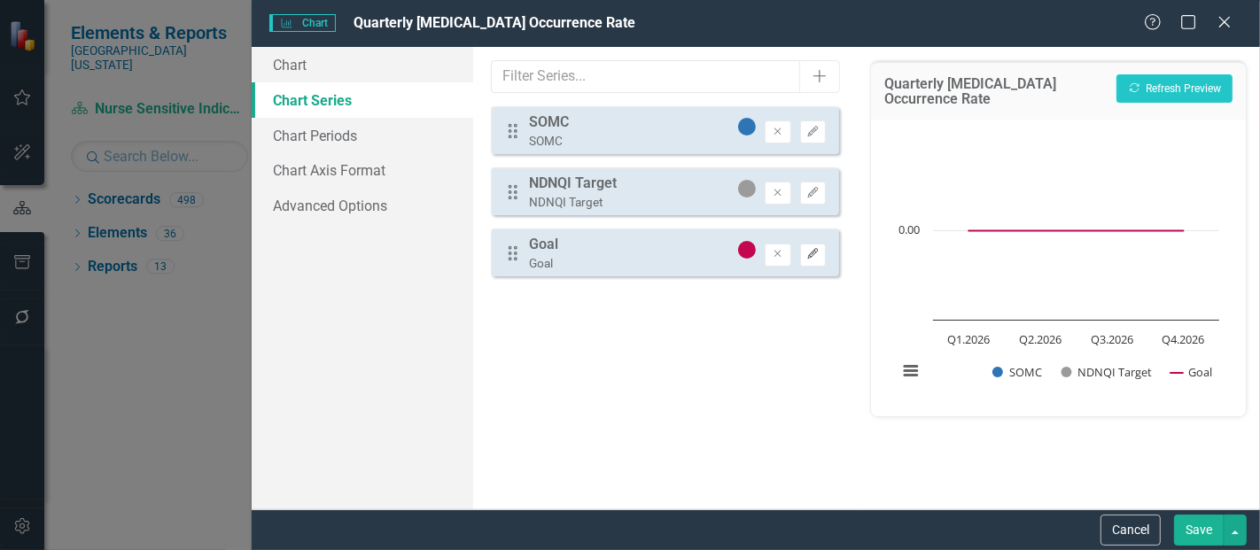
click at [806, 253] on icon "Edit" at bounding box center [812, 254] width 13 height 11
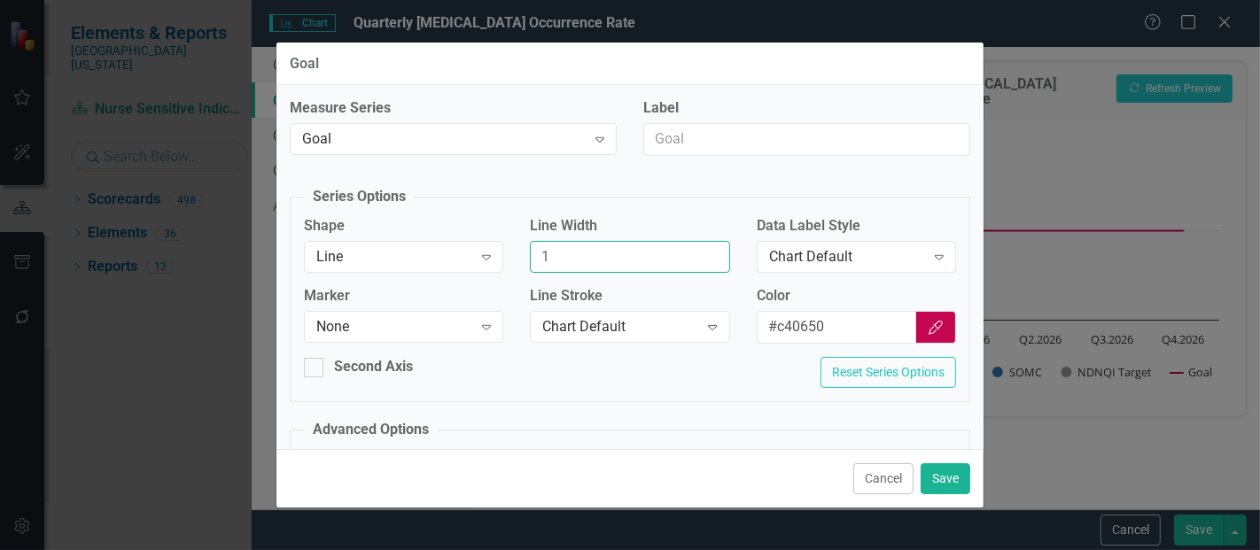
click at [585, 254] on input "1" at bounding box center [629, 257] width 199 height 33
type input "2"
click at [953, 482] on button "Save" at bounding box center [946, 478] width 50 height 31
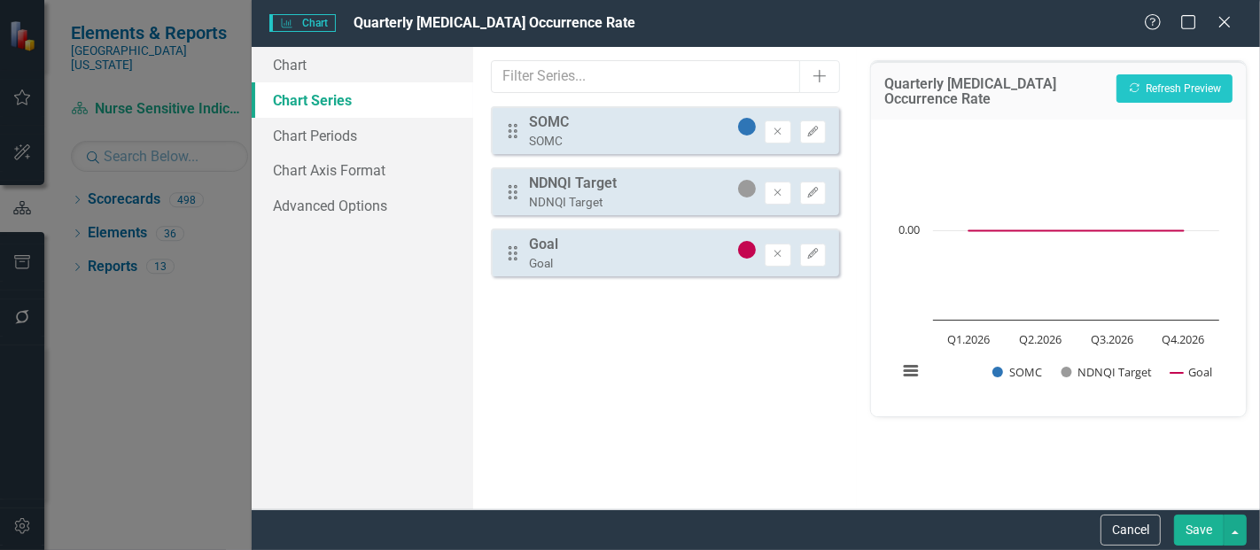
click at [1194, 518] on button "Save" at bounding box center [1199, 530] width 50 height 31
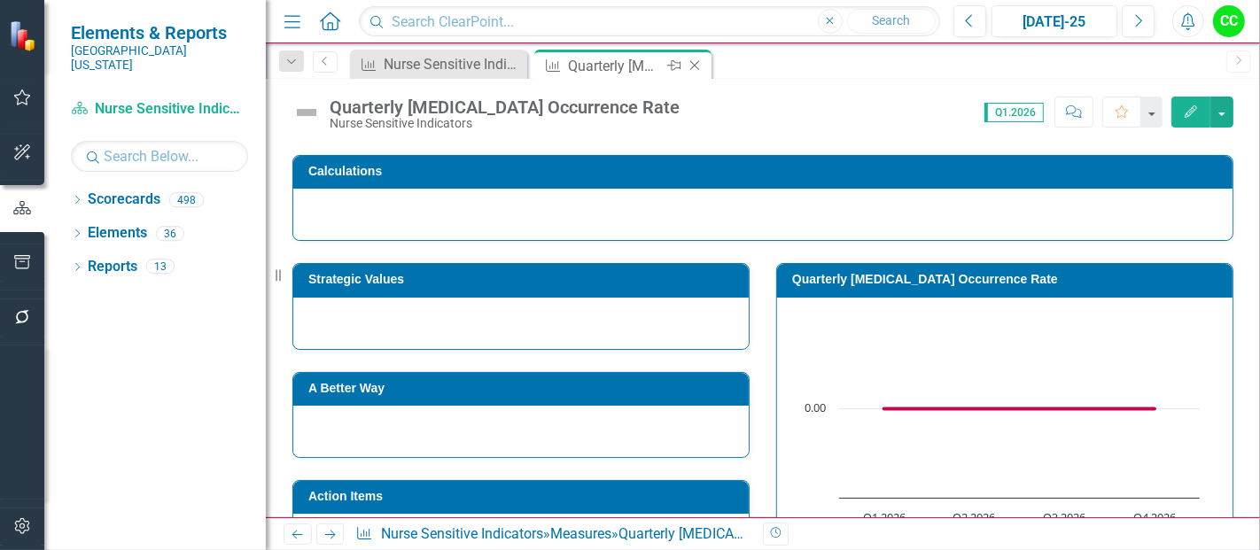
click at [697, 67] on icon at bounding box center [695, 66] width 10 height 10
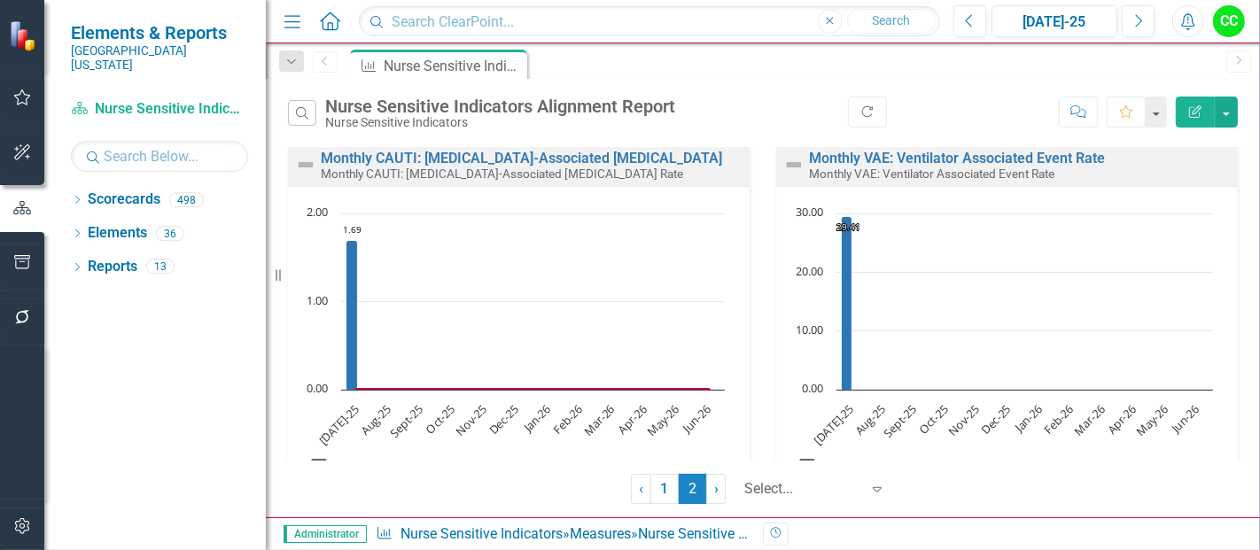
scroll to position [382, 0]
click at [953, 152] on link "Monthly VAE: Ventilator Associated Event Rate" at bounding box center [957, 157] width 296 height 17
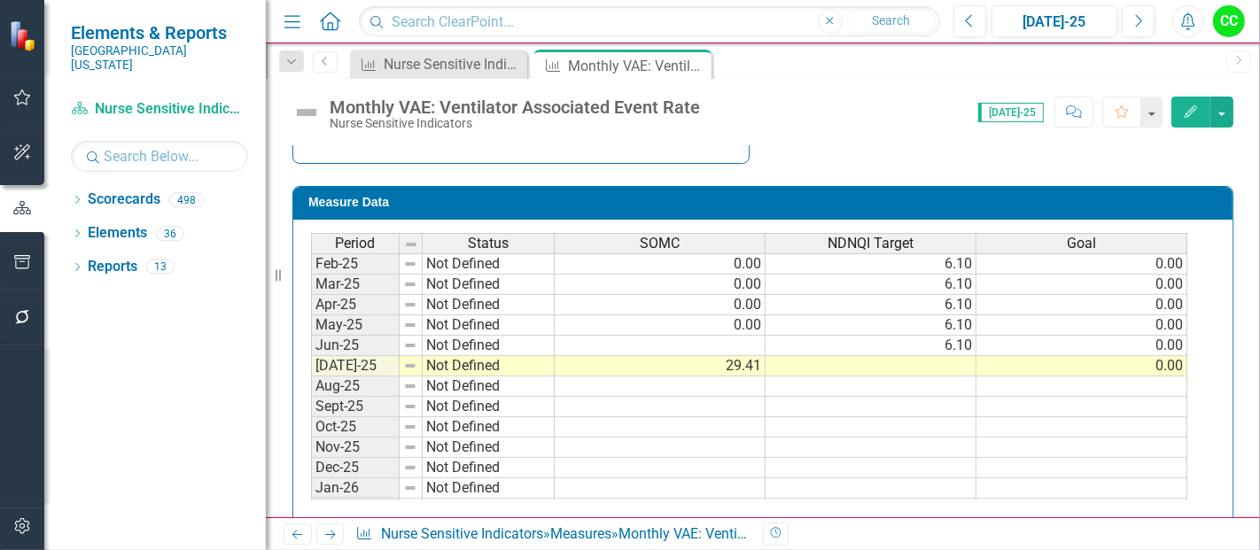
scroll to position [683, 0]
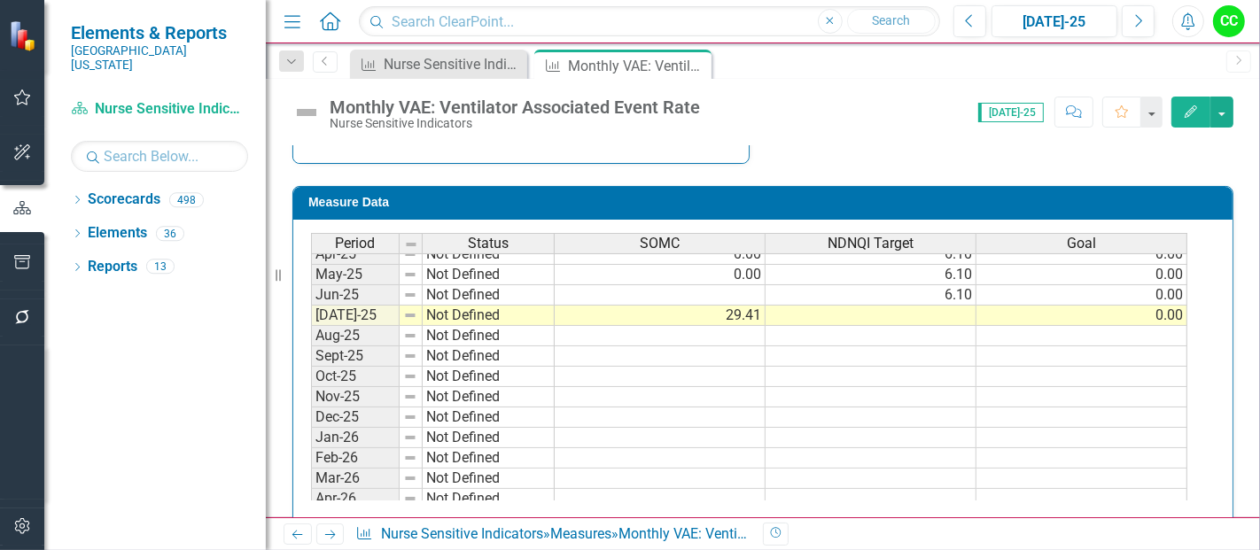
click at [1153, 332] on tbody "Sep-23 Not Defined Oct-23 Not Defined Nov-23 Not Defined Dec-23 Not Defined Jan…" at bounding box center [749, 182] width 876 height 653
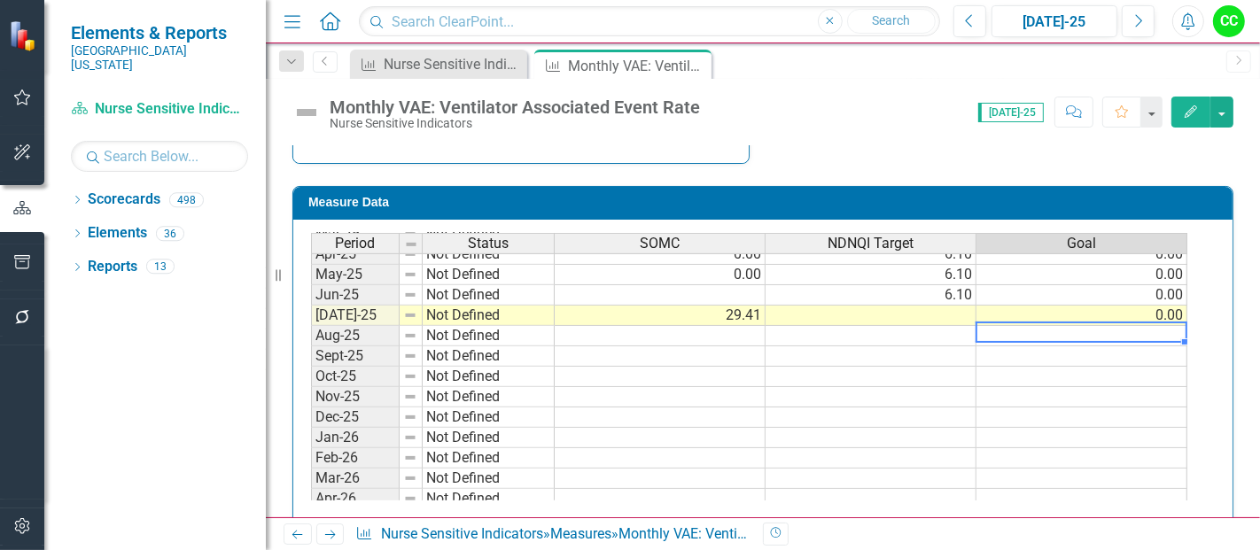
type textarea "0"
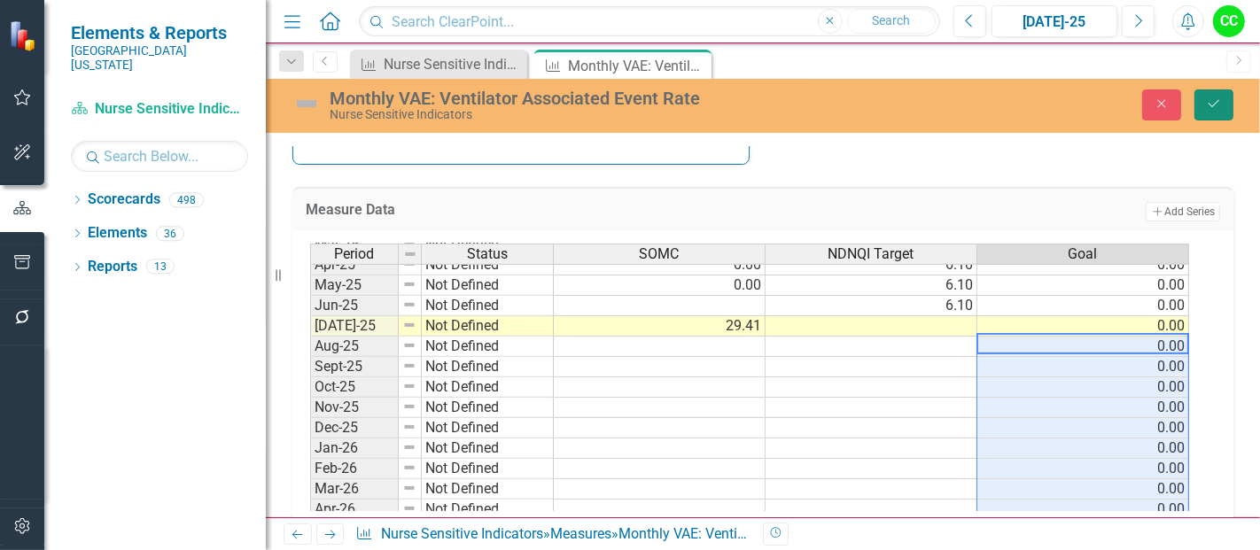
click at [1220, 106] on icon "Save" at bounding box center [1214, 103] width 16 height 12
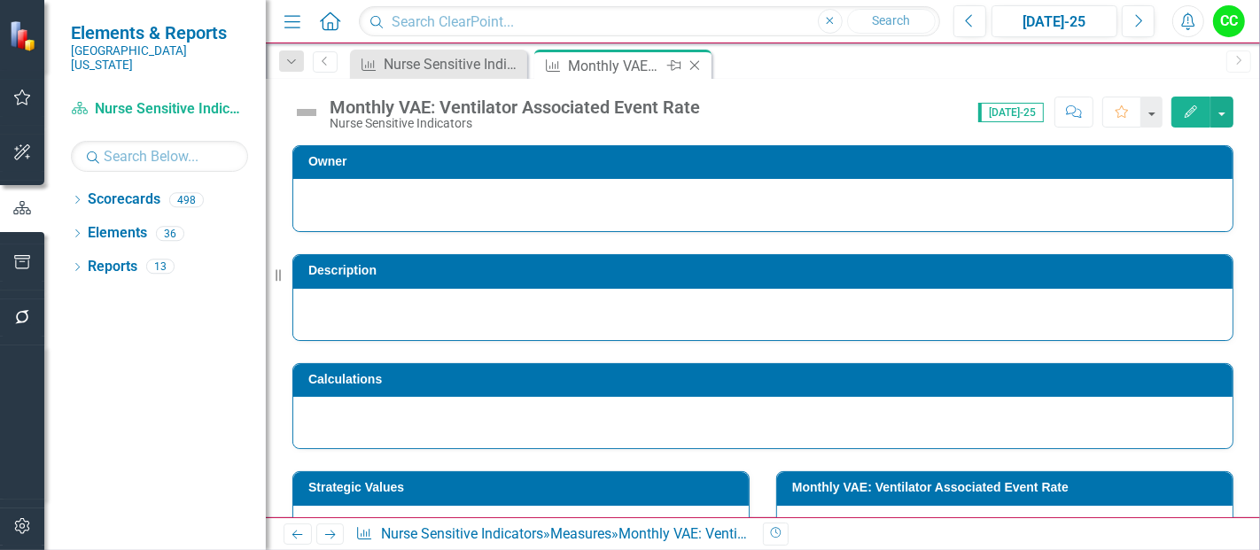
click at [698, 66] on icon "Close" at bounding box center [695, 65] width 18 height 14
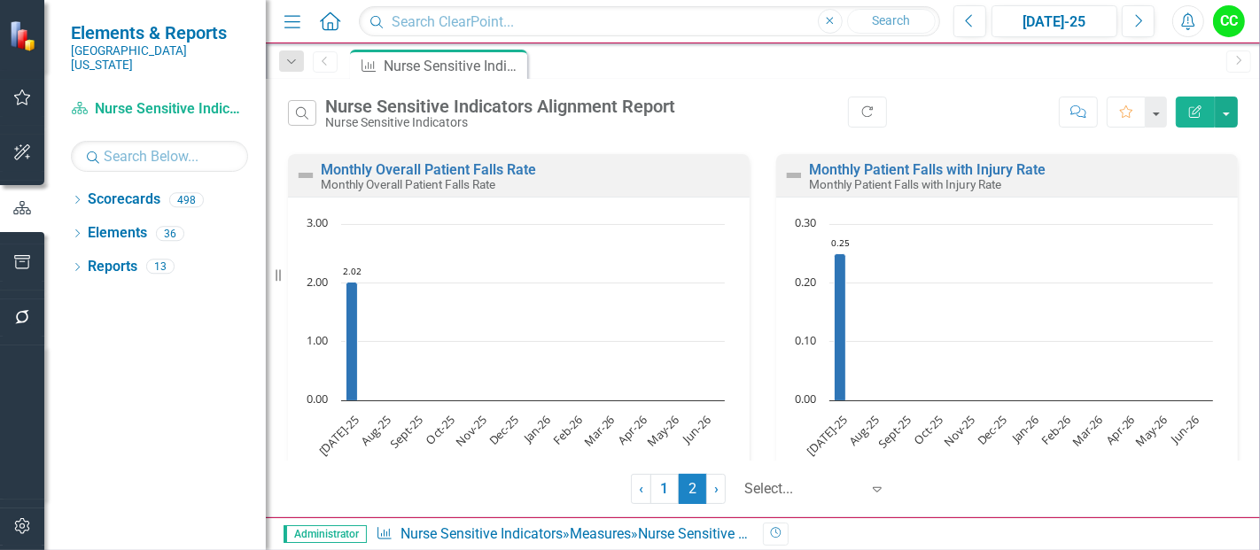
scroll to position [749, 0]
click at [503, 162] on link "Monthly Overall Patient Falls Rate" at bounding box center [428, 167] width 215 height 17
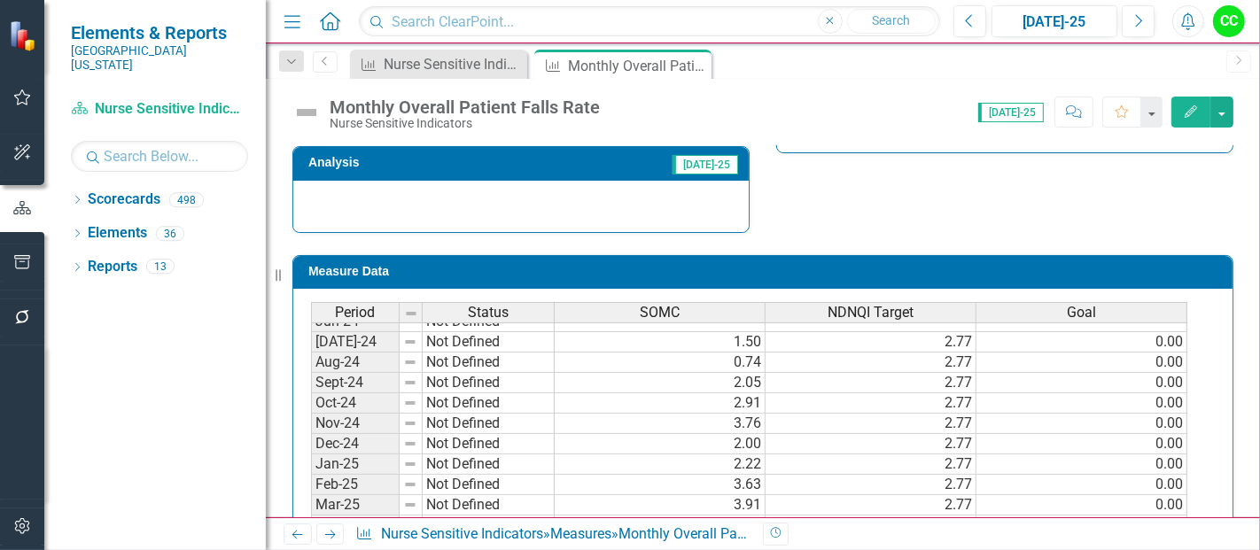
scroll to position [494, 0]
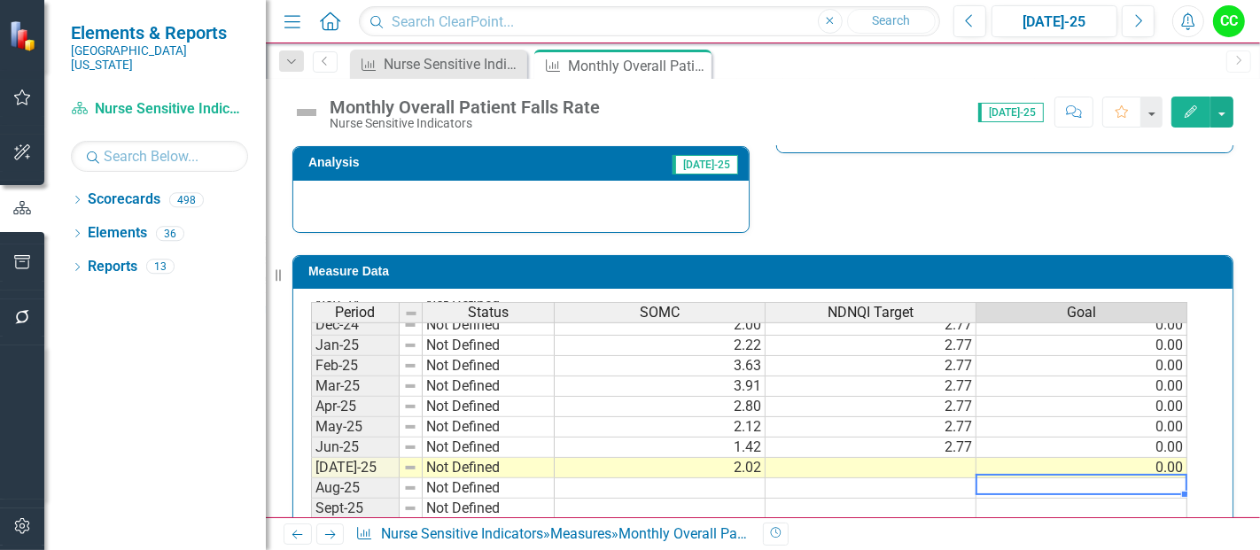
click at [1103, 487] on td at bounding box center [1082, 489] width 211 height 20
type textarea "0"
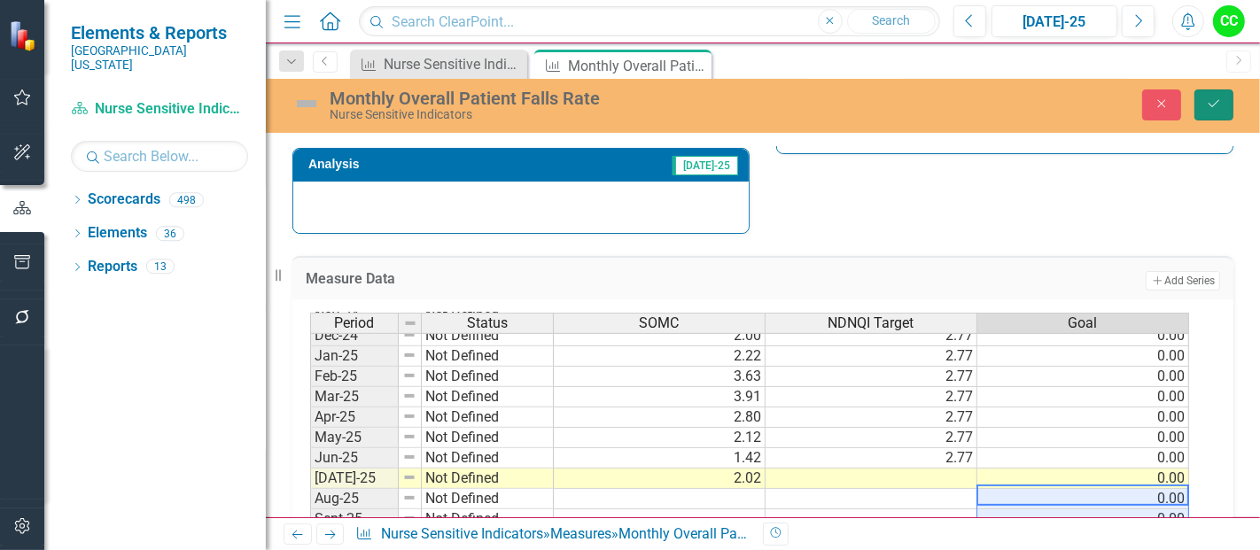
click at [1215, 92] on button "Save" at bounding box center [1214, 104] width 39 height 31
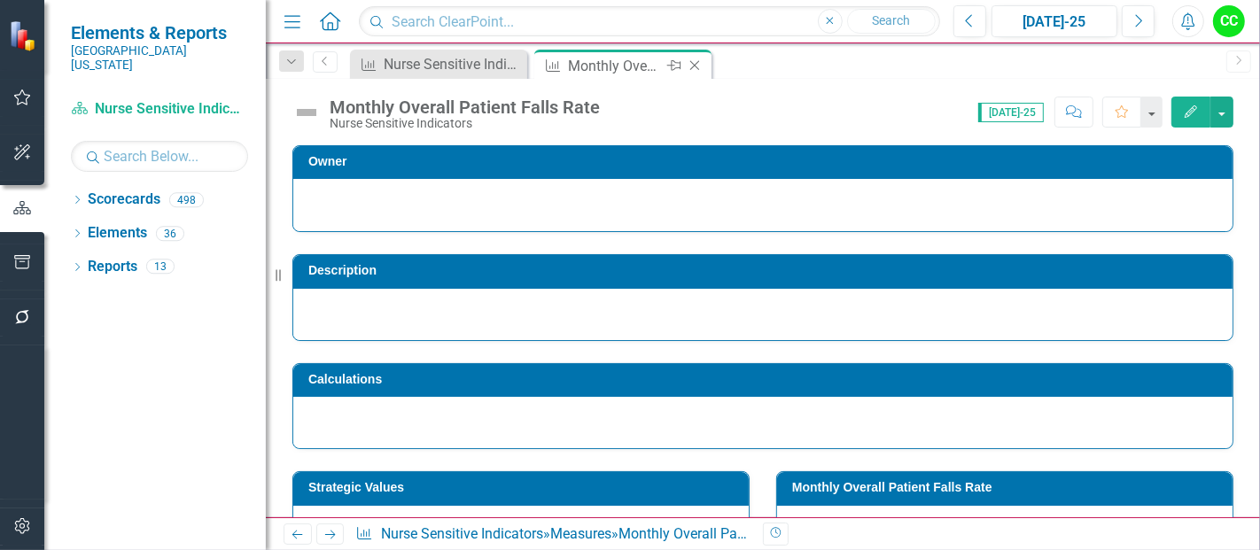
click at [695, 62] on icon "Close" at bounding box center [695, 65] width 18 height 14
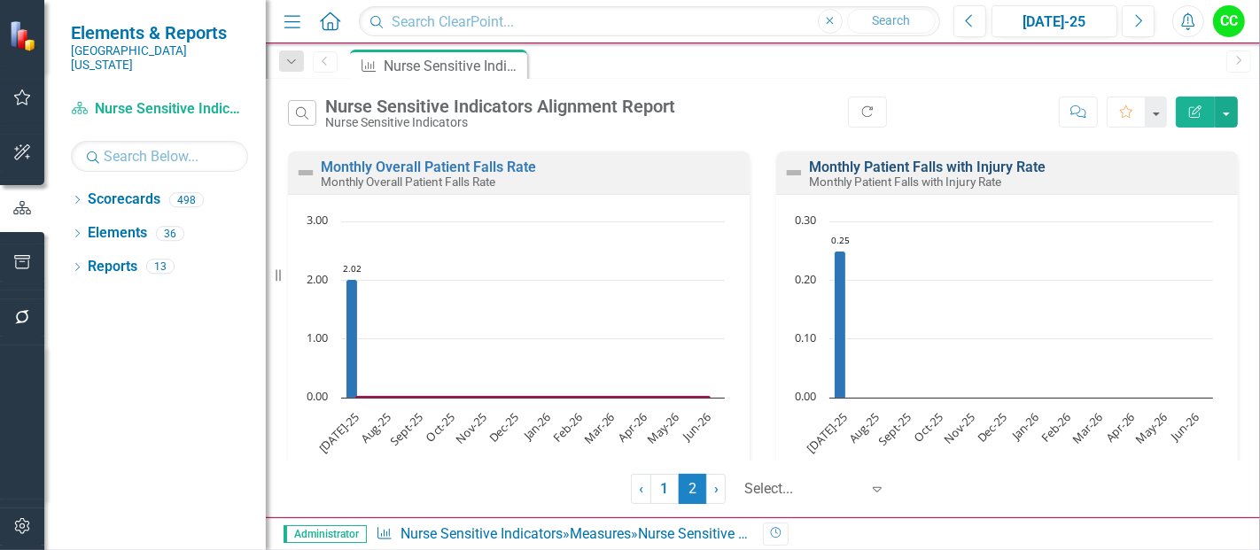
scroll to position [746, 0]
click at [902, 167] on link "Monthly Patient Falls with Injury Rate" at bounding box center [927, 169] width 237 height 17
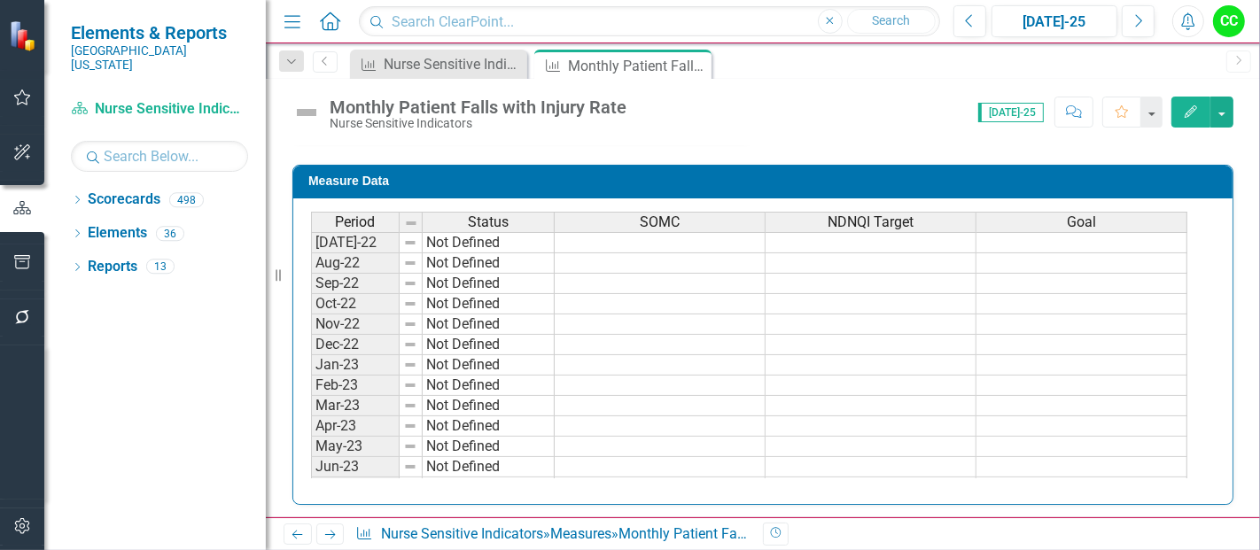
scroll to position [223, 0]
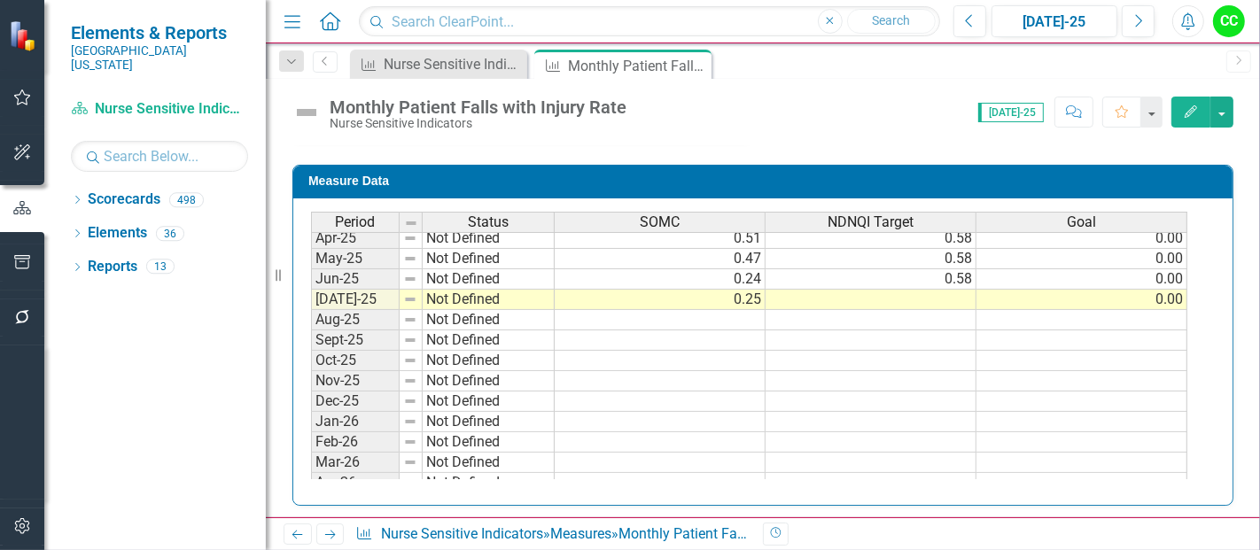
click at [1111, 309] on tbody "Jan-24 Not Defined Feb-24 Not Defined Mar-24 Not Defined Apr-24 Not Defined May…" at bounding box center [749, 228] width 876 height 612
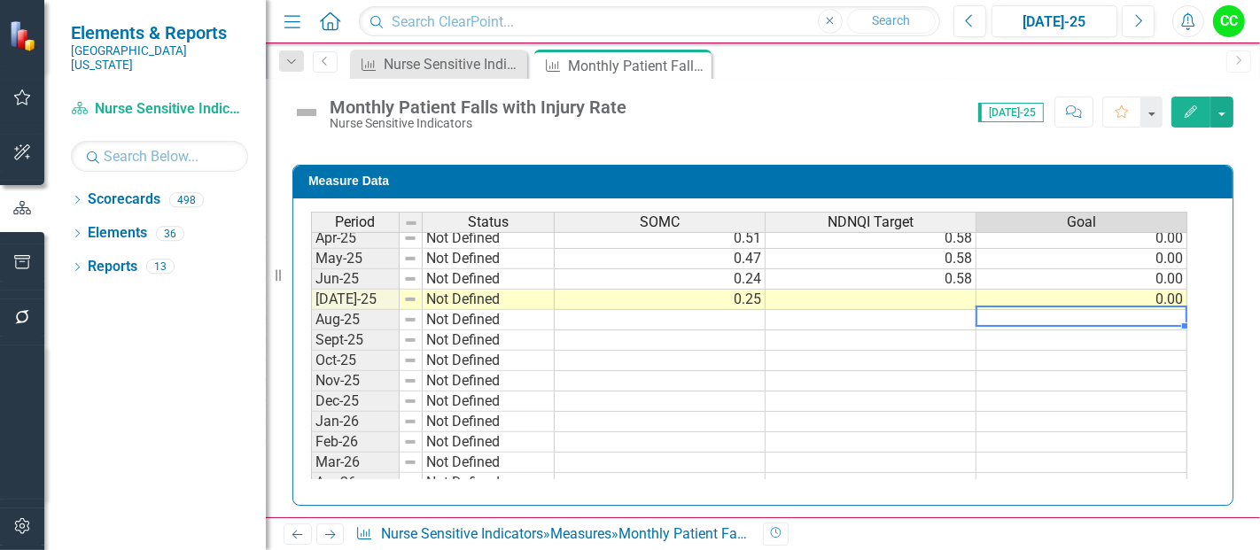
type textarea "0"
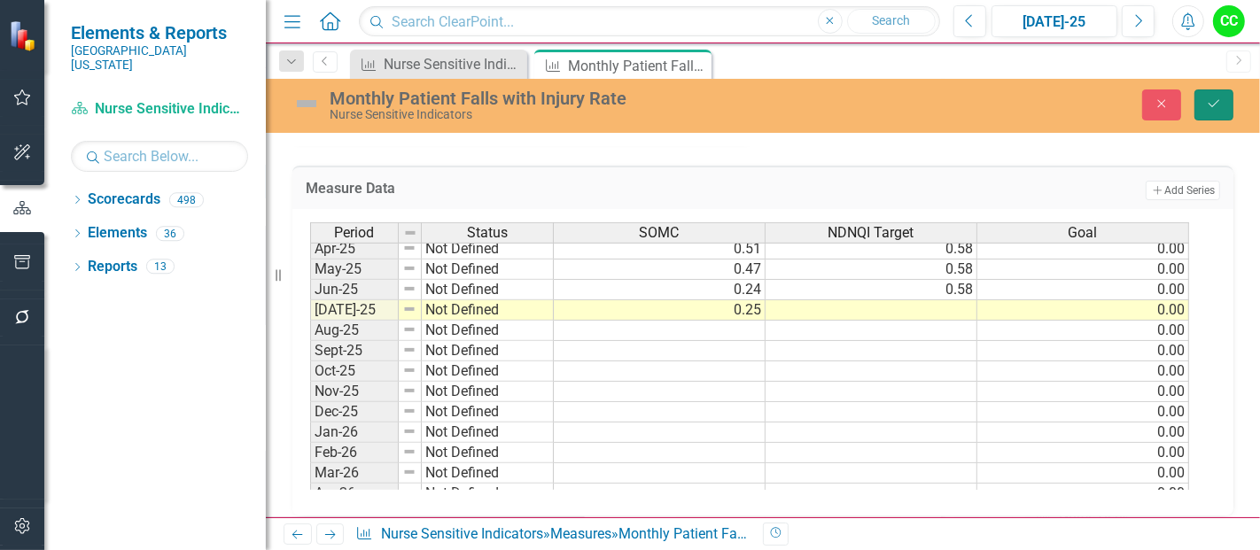
click at [1215, 92] on button "Save" at bounding box center [1214, 104] width 39 height 31
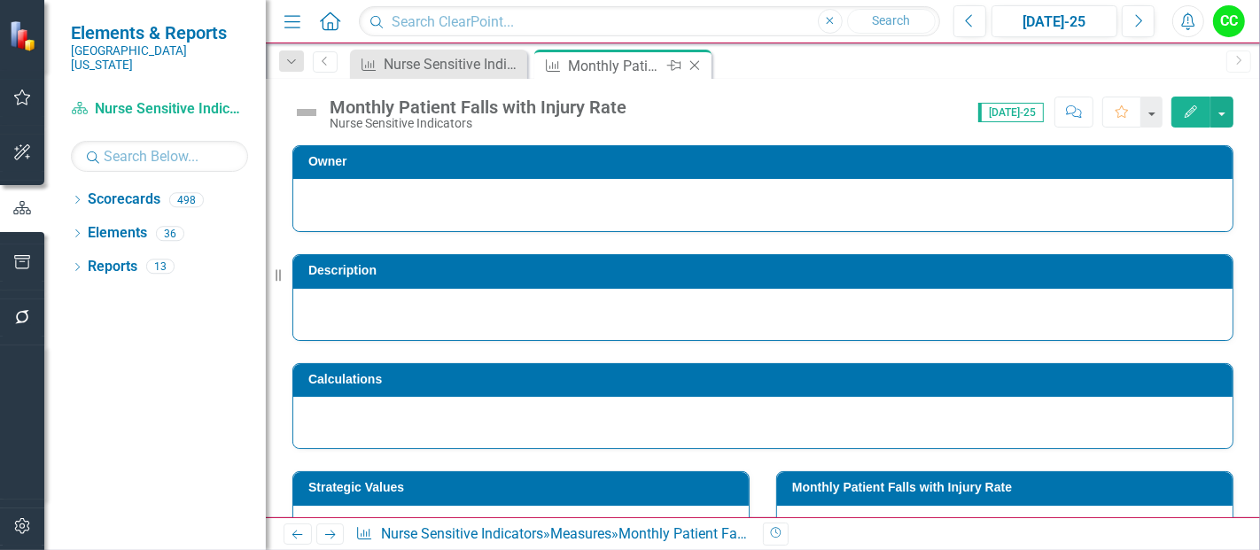
click at [693, 64] on icon at bounding box center [695, 66] width 10 height 10
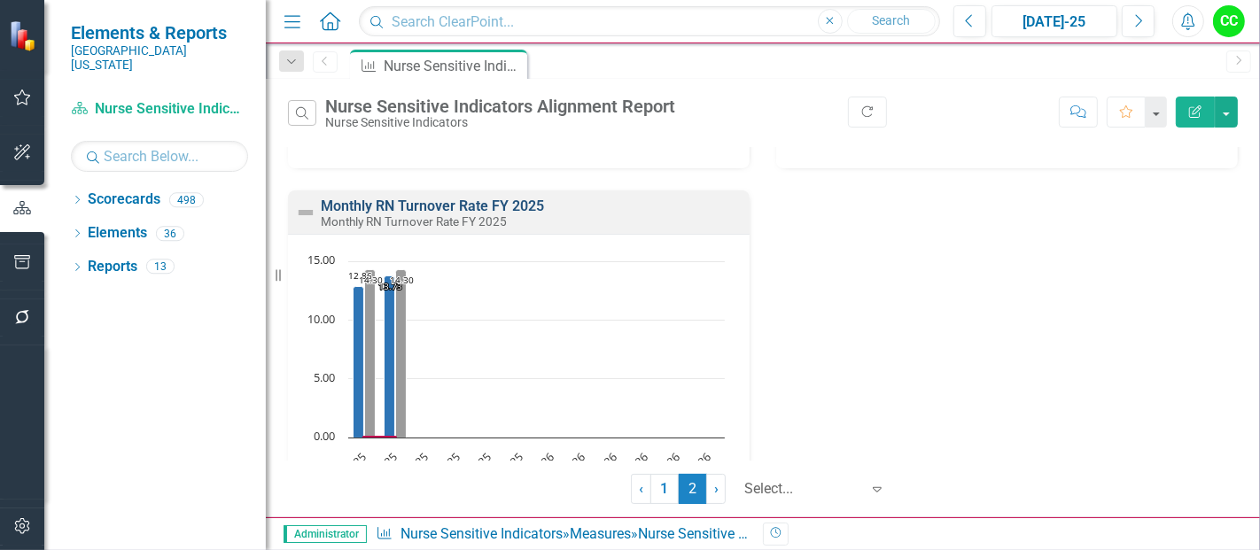
click at [479, 208] on link "Monthly RN Turnover Rate FY 2025" at bounding box center [432, 206] width 223 height 17
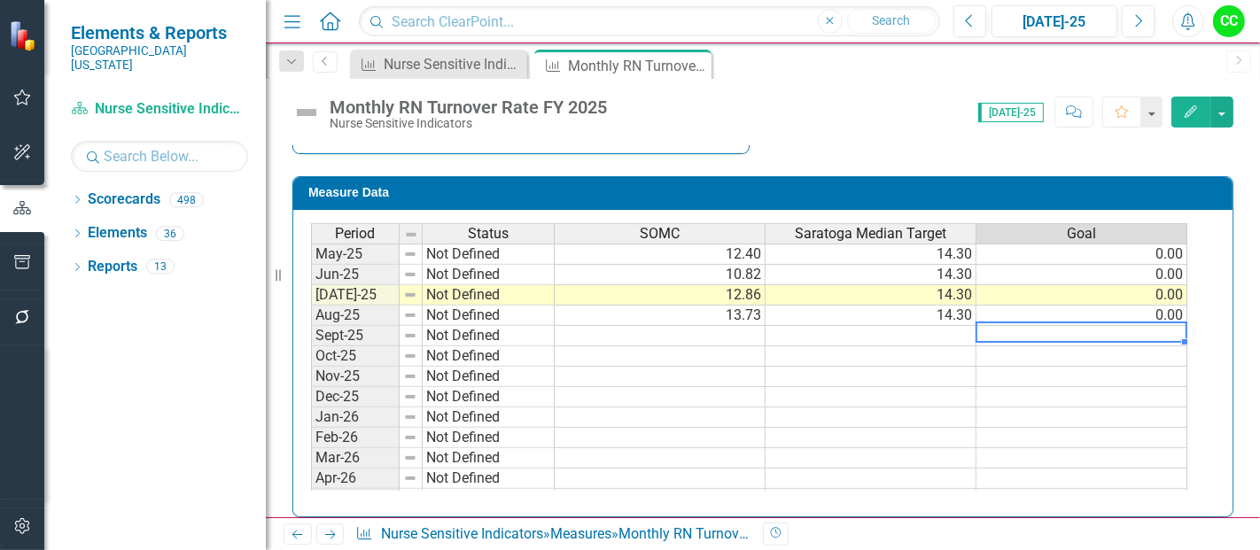
click at [1093, 324] on tbody "May-24 Not Defined Jun-24 Not Defined [DATE]-24 Not Defined 11.22 14.30 0.00 Au…" at bounding box center [749, 264] width 876 height 531
type textarea "0"
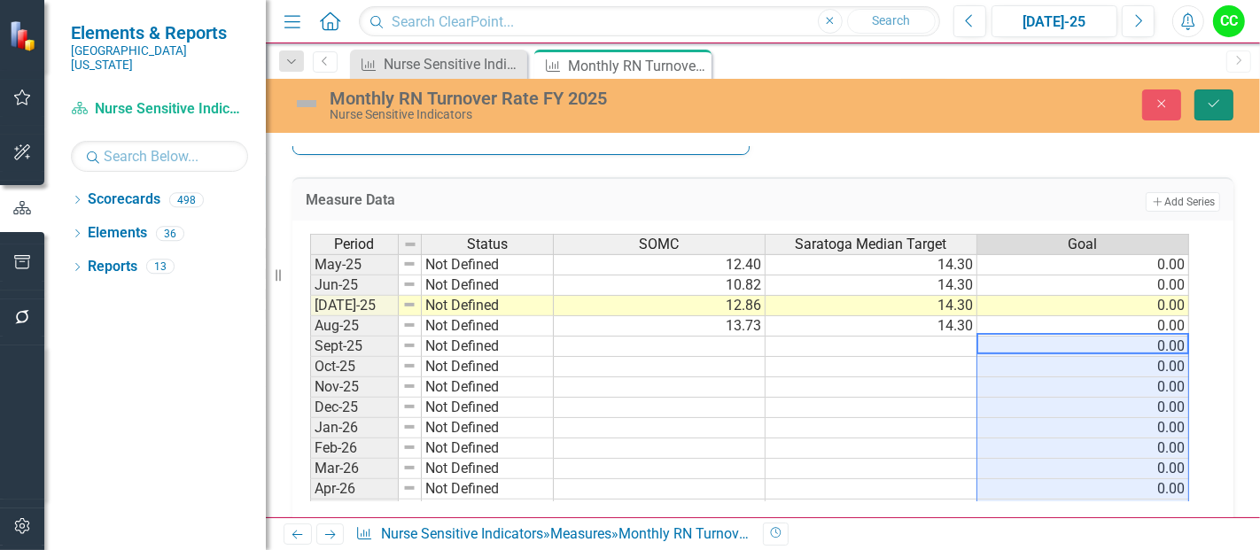
click at [1217, 100] on icon "Save" at bounding box center [1214, 103] width 16 height 12
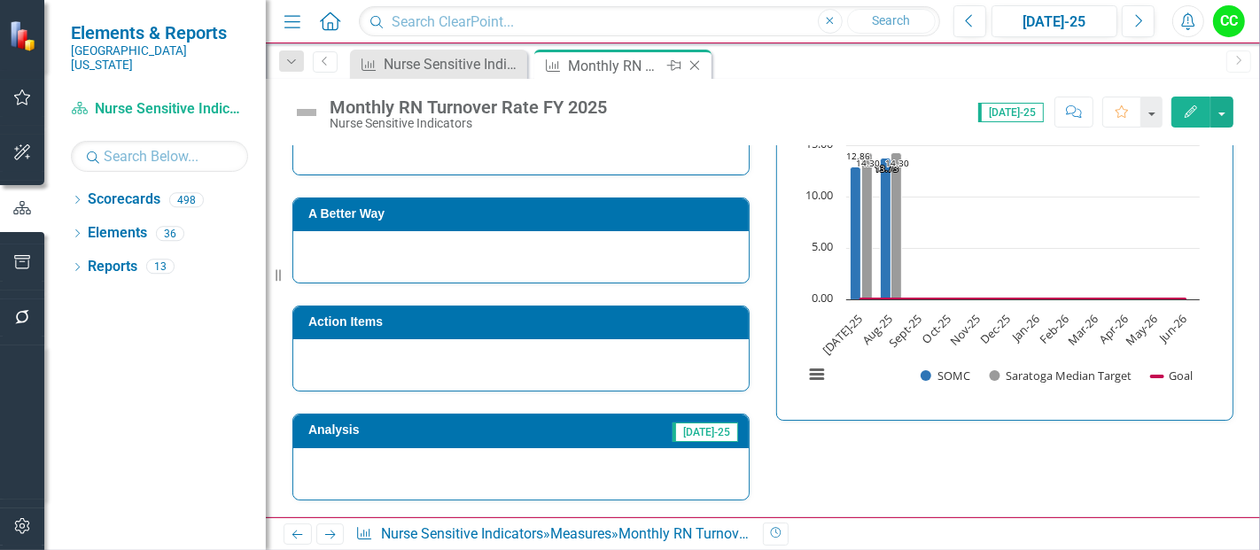
click at [700, 63] on icon "Close" at bounding box center [695, 65] width 18 height 14
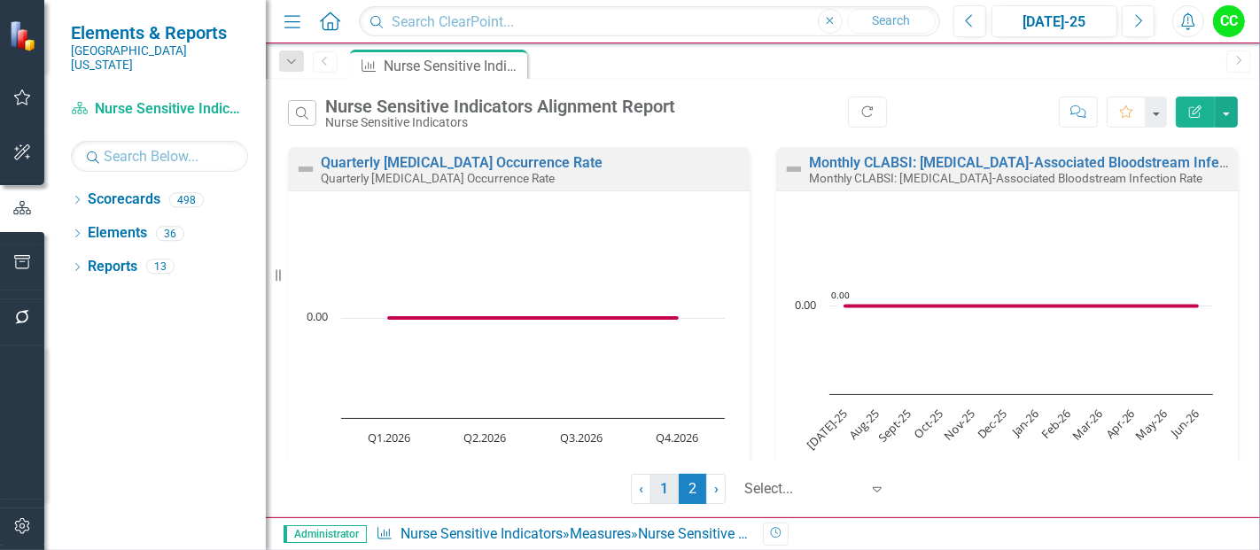
click at [656, 494] on link "1" at bounding box center [664, 489] width 28 height 30
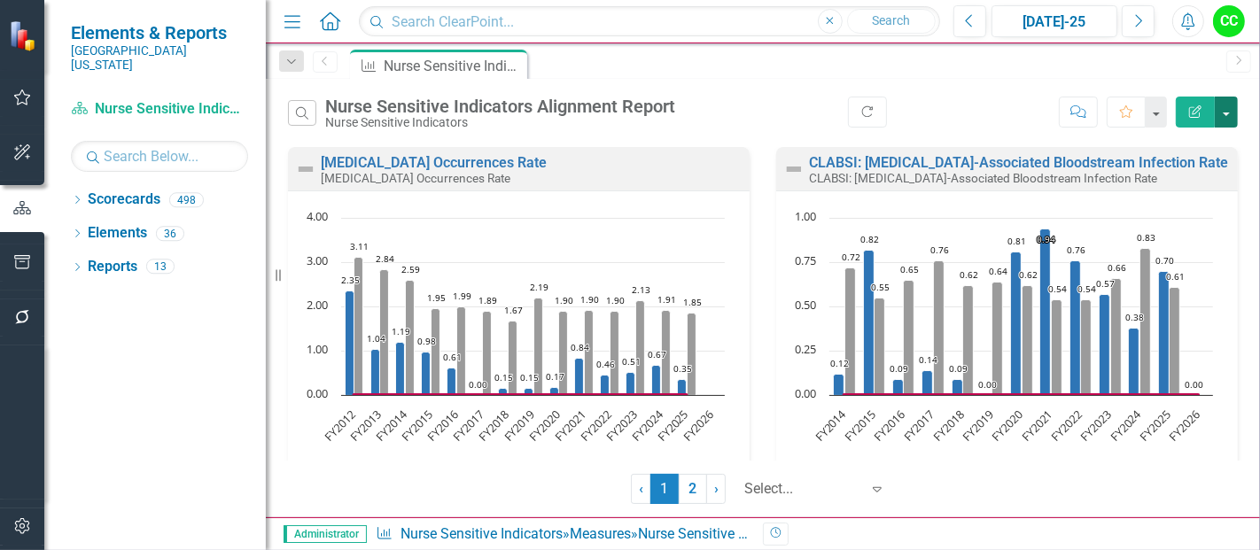
click at [1223, 115] on button "button" at bounding box center [1226, 112] width 23 height 31
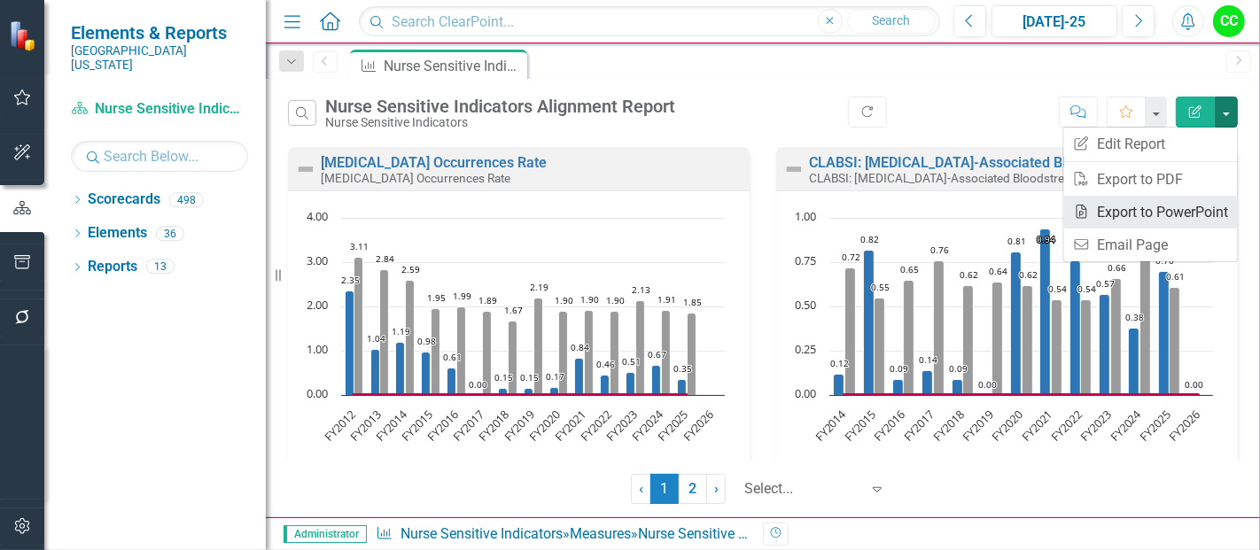
click at [1155, 206] on link "PowerPoint Export to PowerPoint" at bounding box center [1151, 212] width 174 height 33
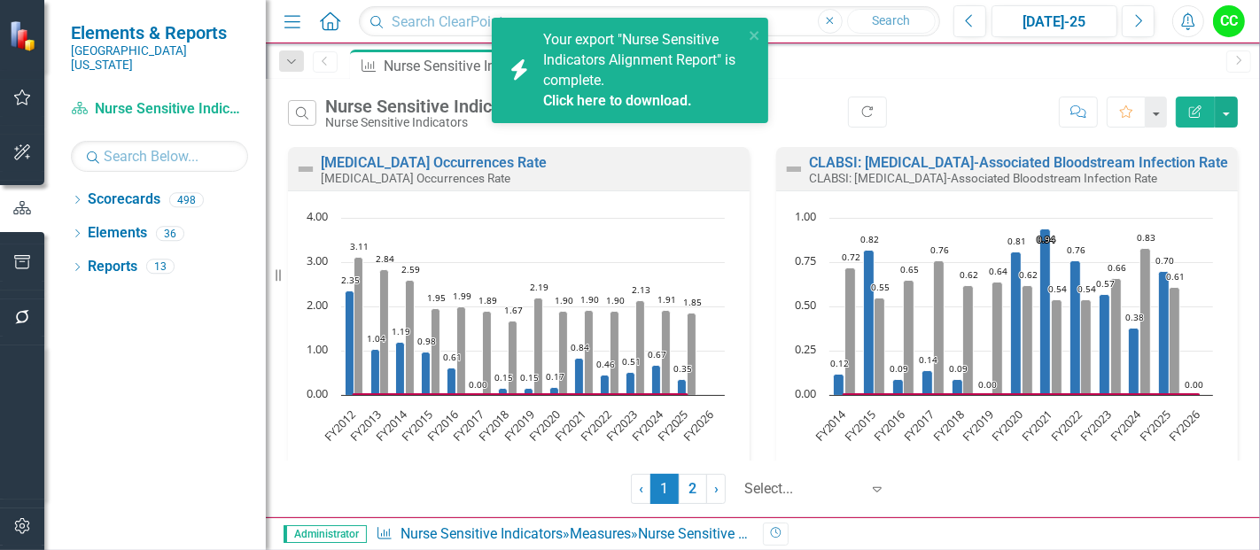
click at [605, 107] on link "Click here to download." at bounding box center [617, 100] width 149 height 17
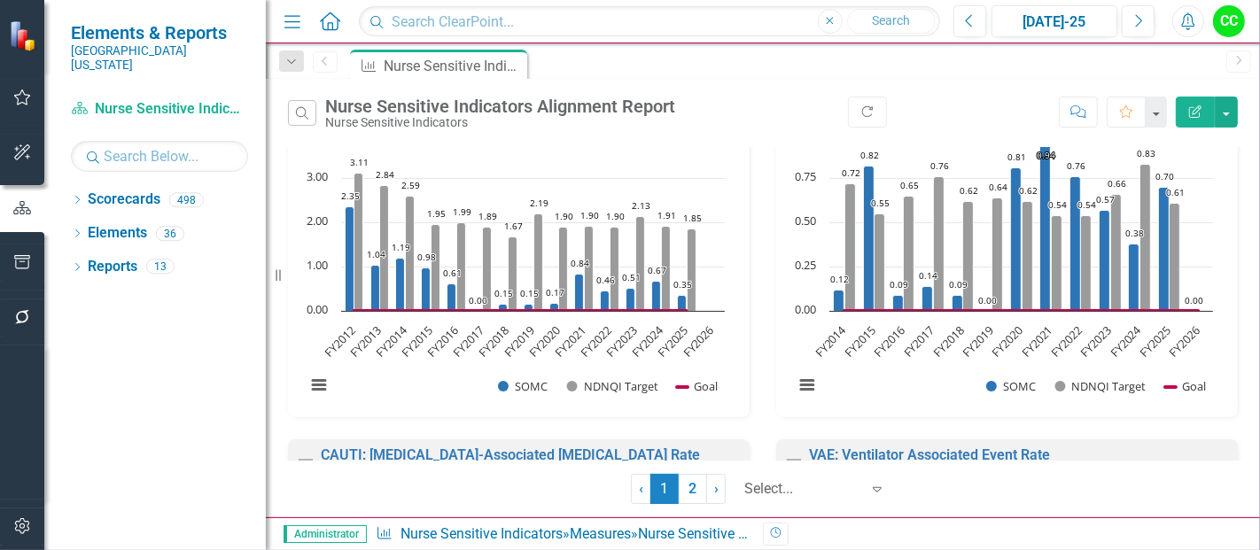
scroll to position [86, 0]
